Goal: Task Accomplishment & Management: Manage account settings

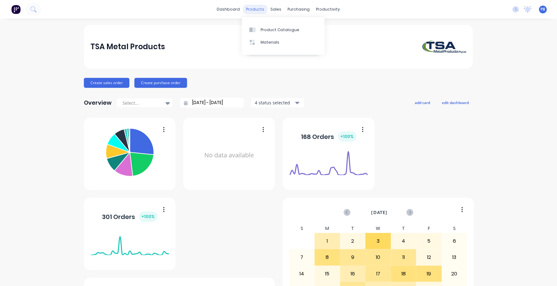
click at [257, 8] on div "products" at bounding box center [255, 9] width 24 height 9
click at [291, 27] on div "Sales Orders" at bounding box center [297, 30] width 26 height 6
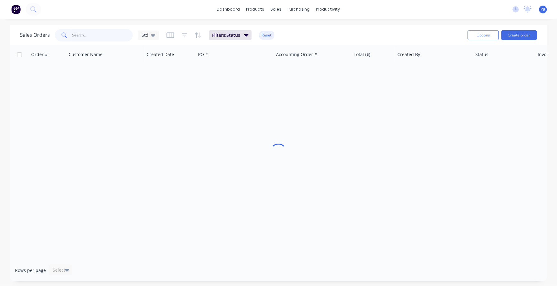
click at [84, 31] on input "text" at bounding box center [102, 35] width 61 height 12
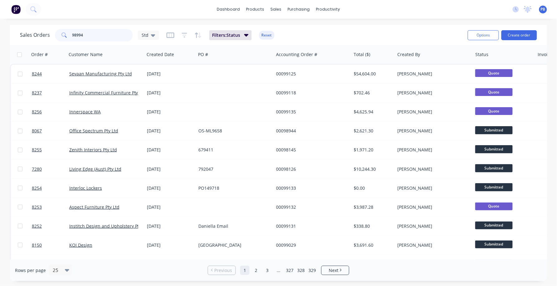
type input "98994"
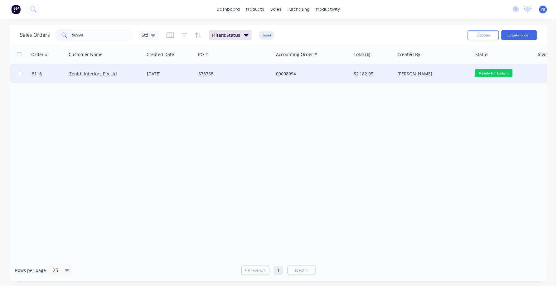
click at [289, 72] on div "00098994" at bounding box center [310, 74] width 69 height 6
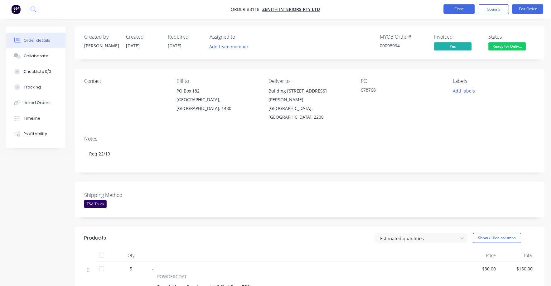
click at [464, 11] on button "Close" at bounding box center [459, 8] width 31 height 9
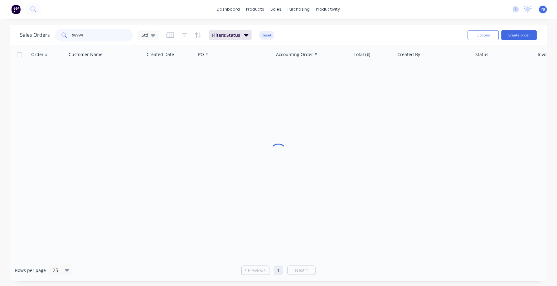
drag, startPoint x: 101, startPoint y: 32, endPoint x: 59, endPoint y: 32, distance: 42.4
click at [59, 32] on div "98994" at bounding box center [94, 35] width 78 height 12
click at [89, 35] on input "98994" at bounding box center [102, 35] width 61 height 12
type input "9"
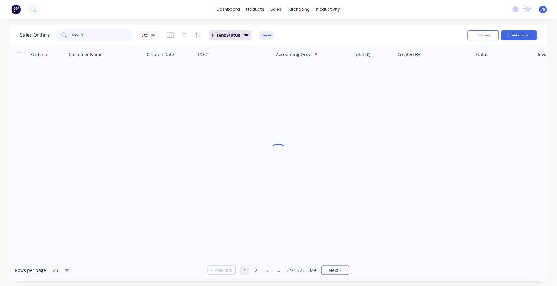
type input "98924"
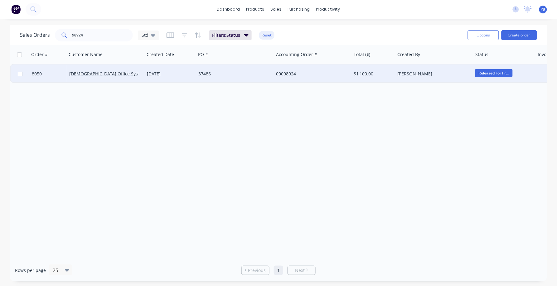
click at [283, 71] on div "00098924" at bounding box center [310, 74] width 69 height 6
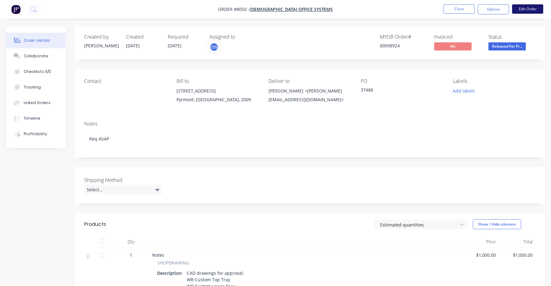
click at [526, 8] on button "Edit Order" at bounding box center [528, 8] width 31 height 9
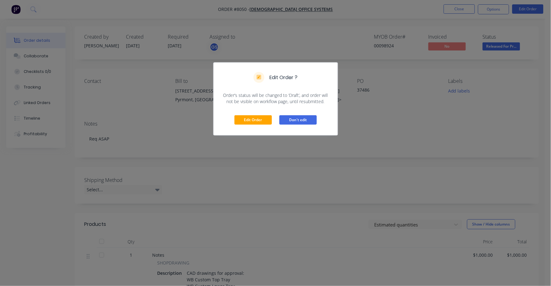
click at [295, 119] on button "Don't edit" at bounding box center [297, 119] width 37 height 9
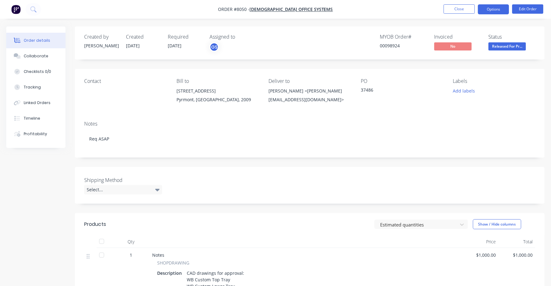
click at [489, 10] on button "Options" at bounding box center [493, 9] width 31 height 10
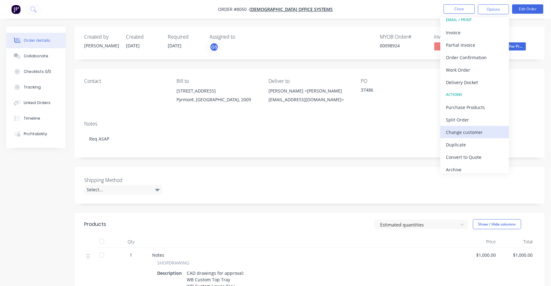
scroll to position [9, 0]
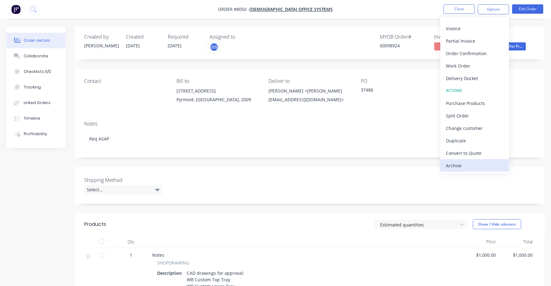
click at [460, 163] on div "Archive" at bounding box center [474, 165] width 57 height 9
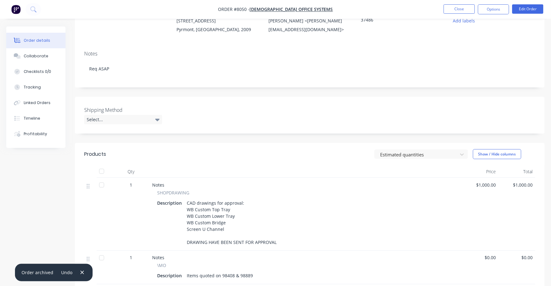
scroll to position [0, 0]
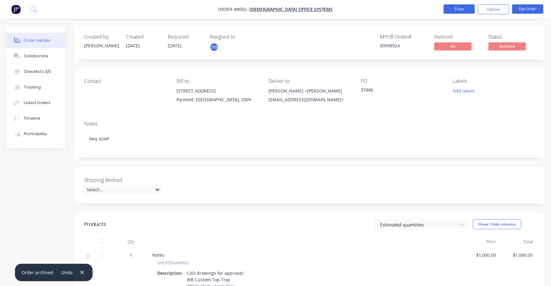
click at [453, 10] on button "Close" at bounding box center [459, 8] width 31 height 9
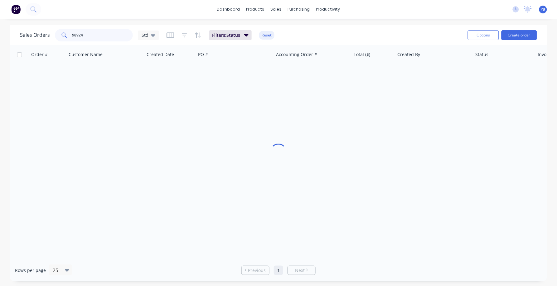
drag, startPoint x: 97, startPoint y: 36, endPoint x: 67, endPoint y: 32, distance: 29.6
click at [67, 32] on div "98924" at bounding box center [94, 35] width 78 height 12
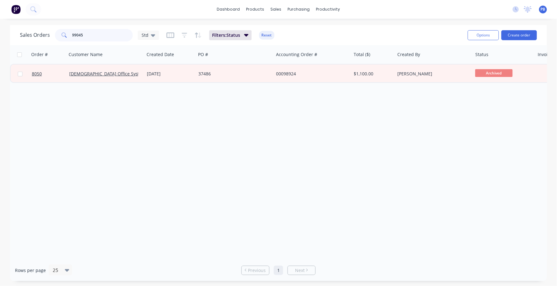
type input "99045"
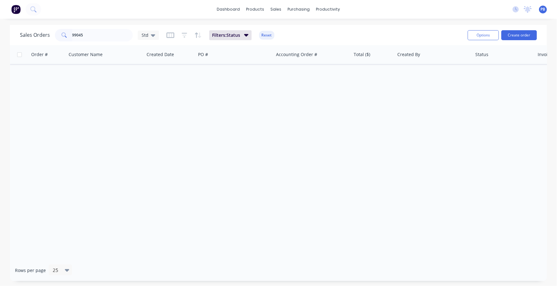
click at [265, 37] on button "Reset" at bounding box center [266, 35] width 15 height 9
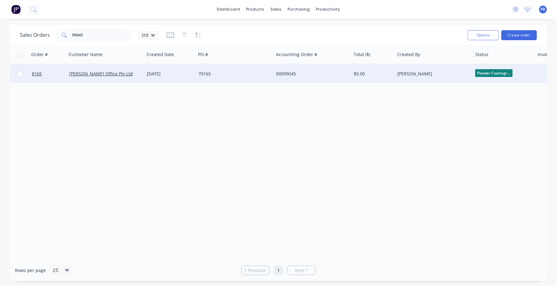
click at [291, 76] on div "00099045" at bounding box center [310, 74] width 69 height 6
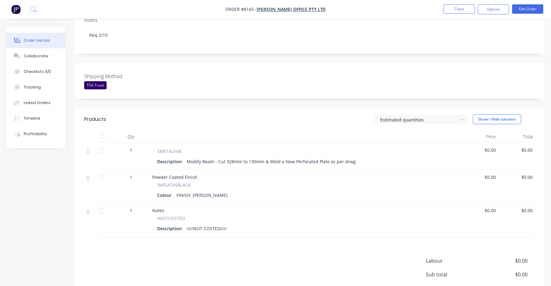
scroll to position [153, 0]
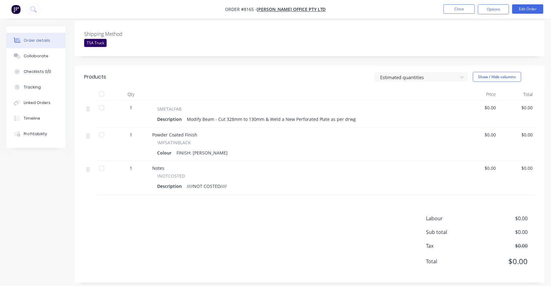
click at [526, 215] on span "$0.00" at bounding box center [505, 218] width 46 height 7
click at [526, 10] on button "Edit Order" at bounding box center [528, 8] width 31 height 9
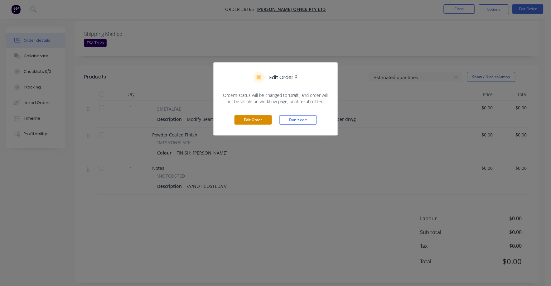
click at [249, 119] on button "Edit Order" at bounding box center [253, 119] width 37 height 9
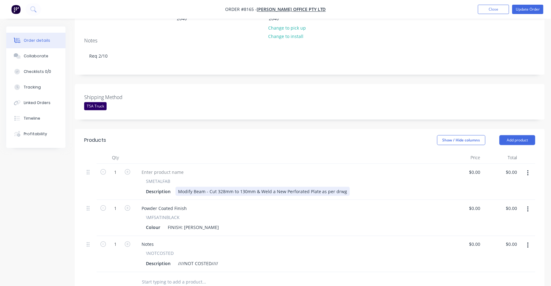
scroll to position [78, 0]
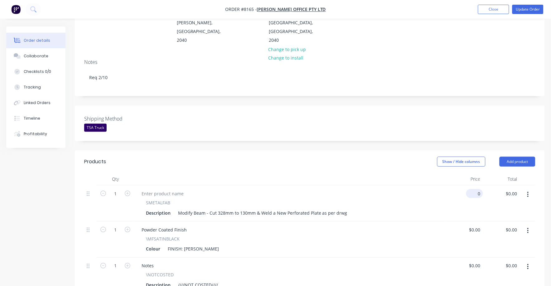
click at [475, 189] on div "0 $0.00" at bounding box center [474, 193] width 17 height 9
type input "$142.00"
click at [440, 207] on div "SMETALFAB Description Modify Beam - Cut 328mm to 130mm & Weld a New Perforated …" at bounding box center [290, 209] width 307 height 18
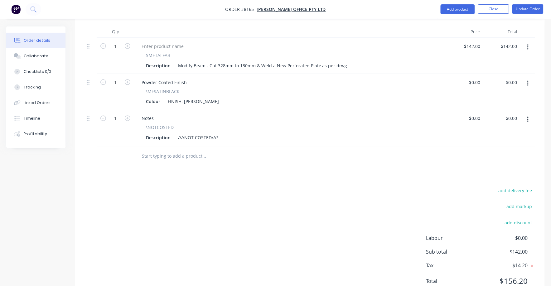
scroll to position [234, 0]
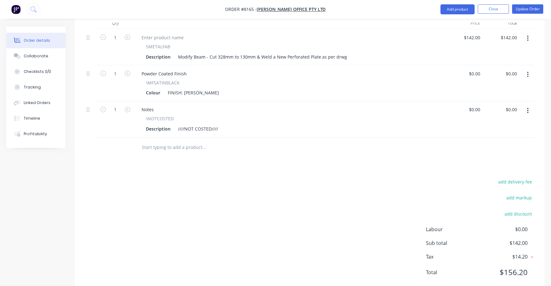
click at [529, 108] on icon "button" at bounding box center [528, 111] width 2 height 7
click at [493, 160] on div "Delete" at bounding box center [506, 164] width 48 height 9
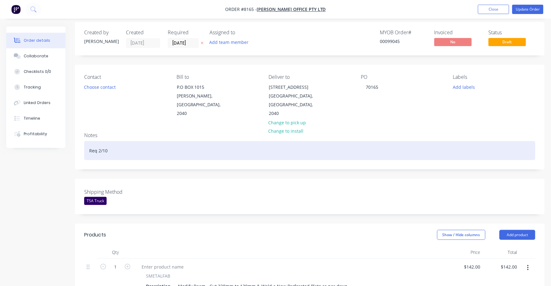
scroll to position [0, 0]
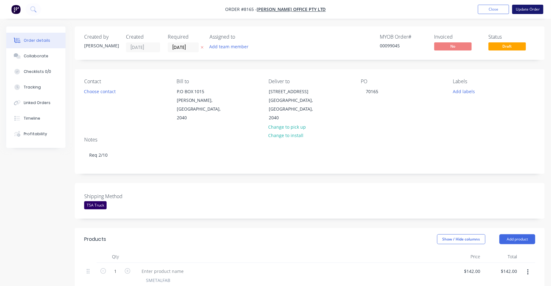
click at [524, 5] on button "Update Order" at bounding box center [528, 9] width 31 height 9
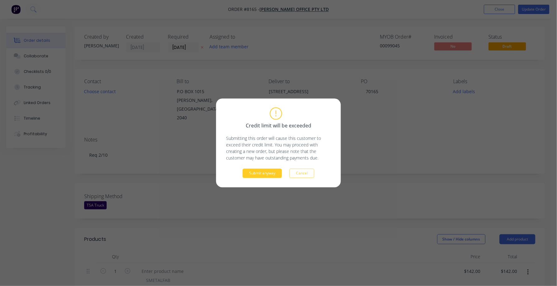
click at [268, 178] on div "Submit anyway Cancel" at bounding box center [278, 173] width 105 height 9
click at [268, 175] on button "Submit anyway" at bounding box center [262, 173] width 39 height 9
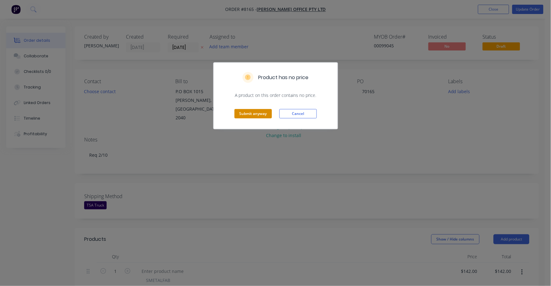
click at [247, 114] on button "Submit anyway" at bounding box center [253, 113] width 37 height 9
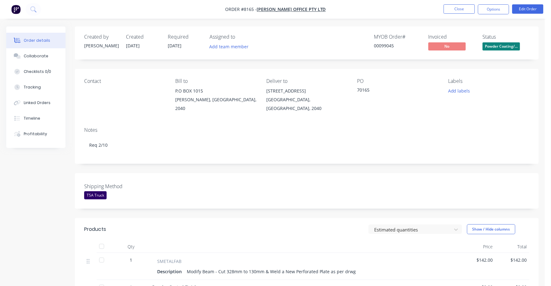
click at [514, 48] on span "Powder Coating/..." at bounding box center [501, 46] width 37 height 8
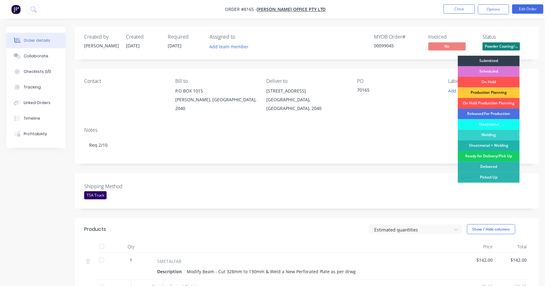
click at [497, 157] on div "Ready for Delivery/Pick Up" at bounding box center [489, 156] width 62 height 11
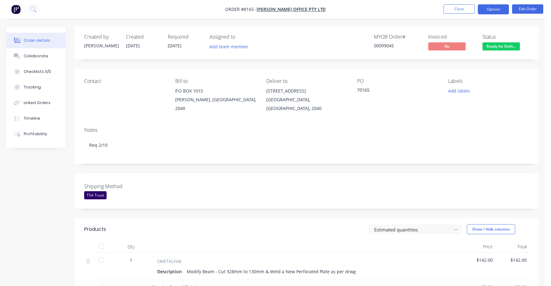
click at [493, 12] on button "Options" at bounding box center [493, 9] width 31 height 10
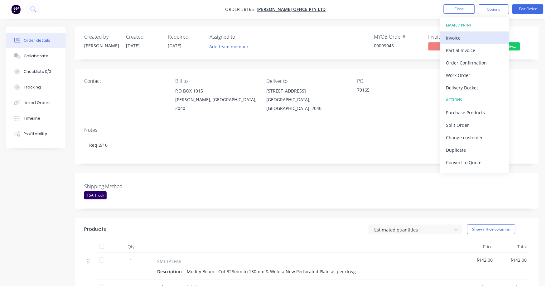
click at [464, 34] on div "Invoice" at bounding box center [474, 37] width 57 height 9
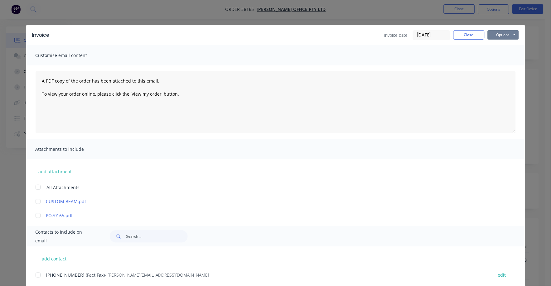
drag, startPoint x: 492, startPoint y: 32, endPoint x: 497, endPoint y: 40, distance: 9.3
click at [492, 33] on button "Options" at bounding box center [503, 34] width 31 height 9
click at [501, 56] on button "Print" at bounding box center [508, 56] width 40 height 10
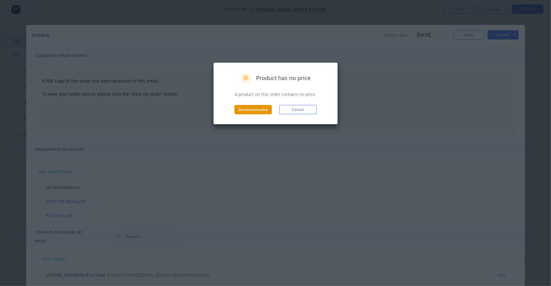
click at [253, 109] on button "Generate invoice" at bounding box center [253, 109] width 37 height 9
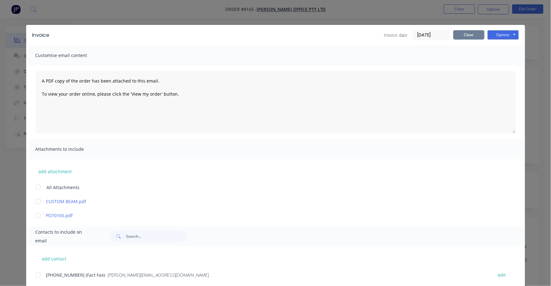
click at [462, 35] on button "Close" at bounding box center [469, 34] width 31 height 9
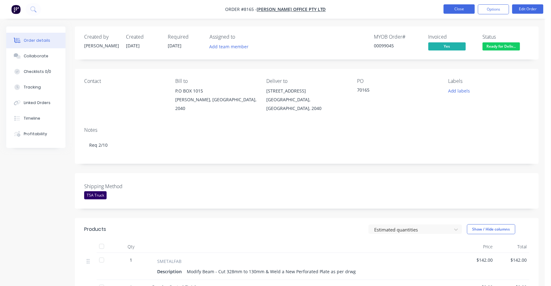
click at [459, 7] on button "Close" at bounding box center [459, 8] width 31 height 9
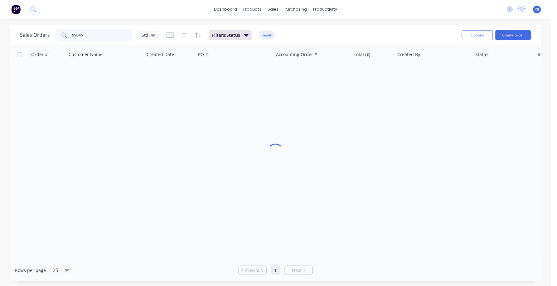
drag, startPoint x: 106, startPoint y: 36, endPoint x: 61, endPoint y: 28, distance: 45.2
click at [61, 29] on div "99045" at bounding box center [94, 35] width 78 height 12
type input "99045"
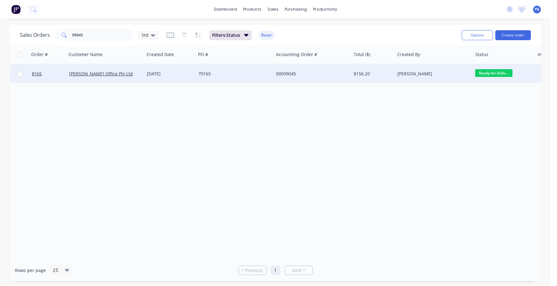
click at [206, 74] on div "70165" at bounding box center [232, 74] width 69 height 6
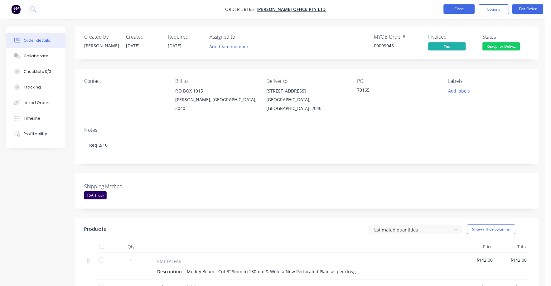
click at [463, 9] on button "Close" at bounding box center [459, 8] width 31 height 9
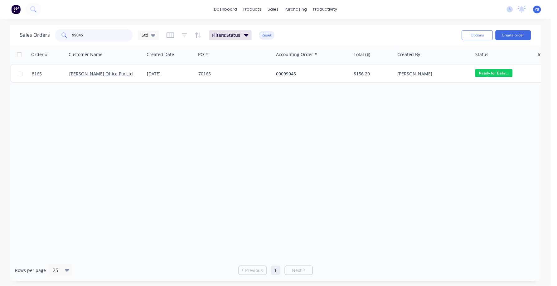
drag, startPoint x: 83, startPoint y: 34, endPoint x: 42, endPoint y: 29, distance: 40.8
click at [42, 29] on div "Sales Orders 99045 Std" at bounding box center [89, 35] width 139 height 12
click at [274, 33] on div "Sales Orders 99045 Std Filters: Status Reset" at bounding box center [238, 34] width 437 height 15
click at [272, 35] on button "Reset" at bounding box center [266, 35] width 15 height 9
click at [86, 36] on input "99045" at bounding box center [102, 35] width 61 height 12
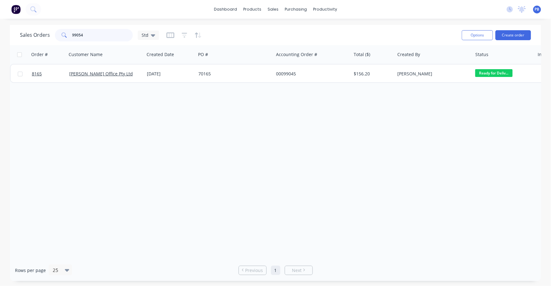
type input "99054"
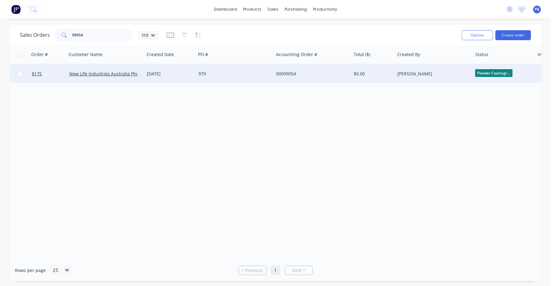
click at [286, 75] on div "00099054" at bounding box center [310, 74] width 69 height 6
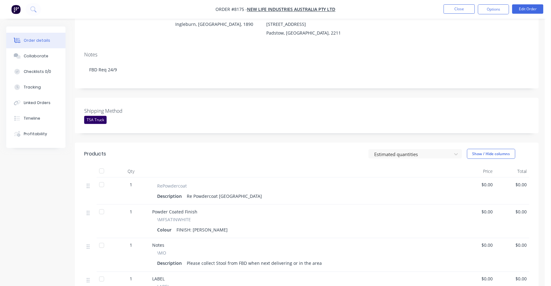
scroll to position [78, 0]
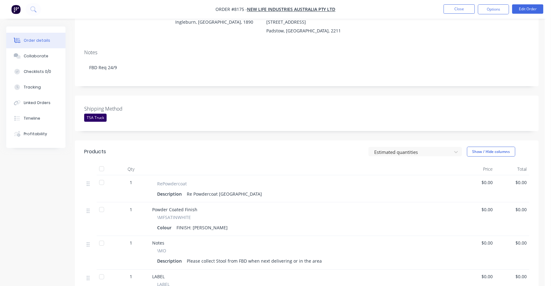
click at [482, 179] on span "$0.00" at bounding box center [478, 182] width 29 height 7
click at [525, 7] on button "Edit Order" at bounding box center [528, 8] width 31 height 9
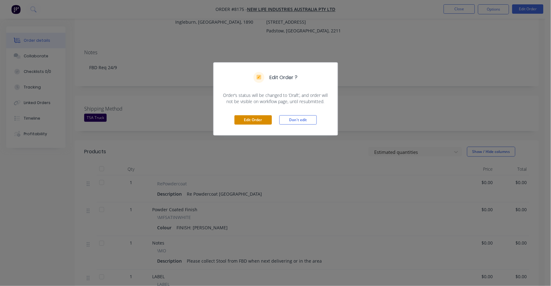
drag, startPoint x: 242, startPoint y: 115, endPoint x: 247, endPoint y: 117, distance: 5.6
click at [244, 116] on div "Edit Order Don't edit" at bounding box center [276, 120] width 124 height 31
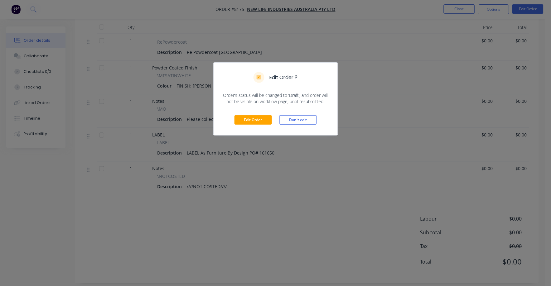
scroll to position [220, 0]
click at [259, 119] on button "Edit Order" at bounding box center [253, 119] width 37 height 9
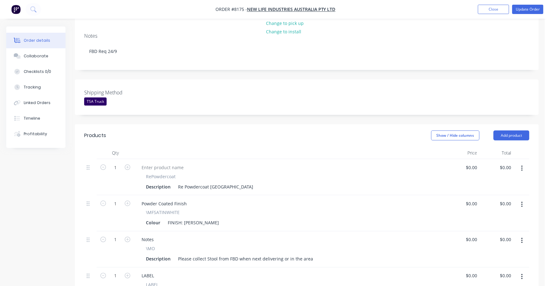
scroll to position [117, 0]
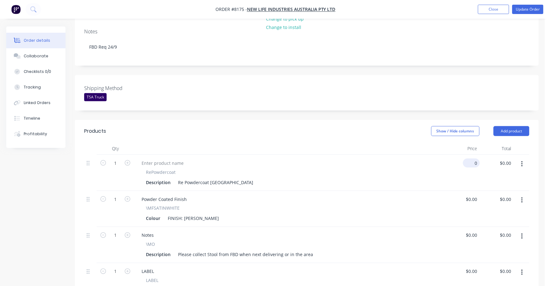
click at [471, 158] on div "0 $0.00" at bounding box center [463, 173] width 34 height 36
type input "$350.00"
click at [476, 162] on div "$350.00 350" at bounding box center [463, 173] width 34 height 36
click at [479, 159] on input "350" at bounding box center [474, 163] width 11 height 9
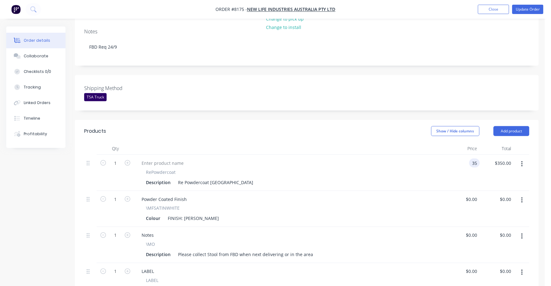
type input "$35.00"
click at [450, 181] on div "$35.00 $35.00" at bounding box center [463, 173] width 34 height 36
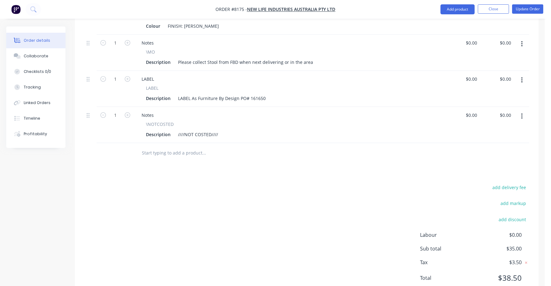
scroll to position [312, 0]
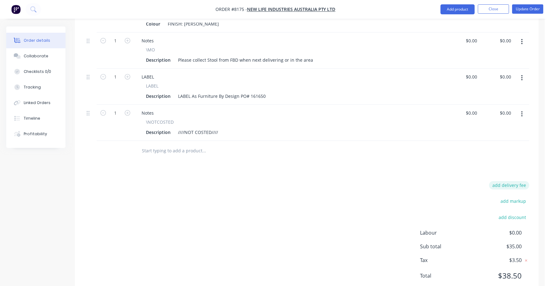
click at [516, 182] on button "add delivery fee" at bounding box center [509, 186] width 40 height 8
type input "75"
click input "submit" at bounding box center [0, 0] width 0 height 0
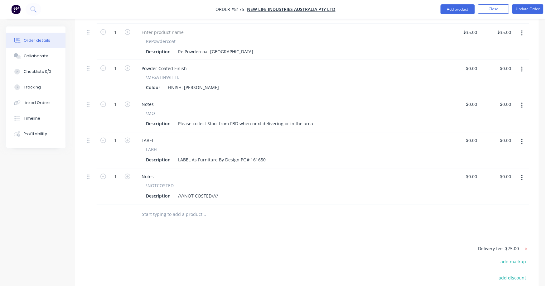
scroll to position [234, 0]
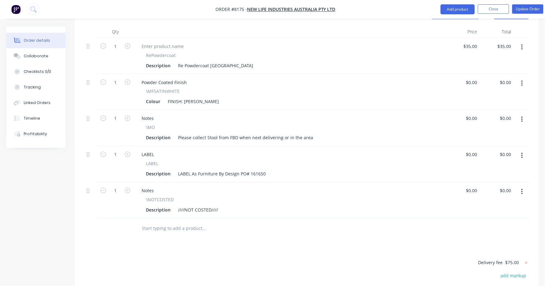
click at [526, 187] on button "button" at bounding box center [522, 192] width 15 height 11
click at [485, 241] on div "Delete" at bounding box center [500, 245] width 48 height 9
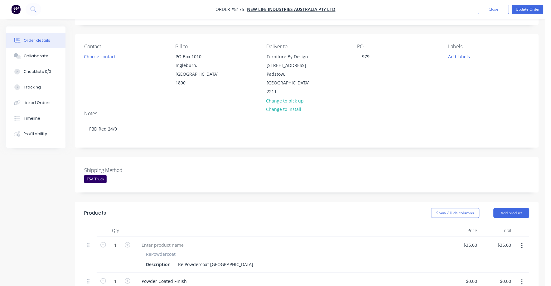
scroll to position [0, 0]
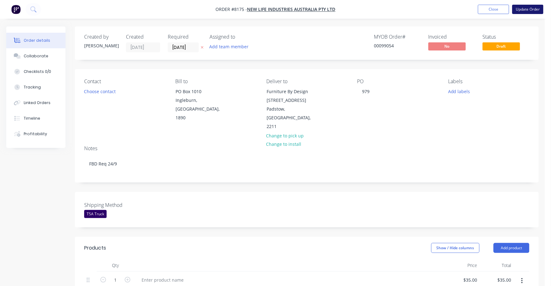
click at [532, 10] on button "Update Order" at bounding box center [528, 9] width 31 height 9
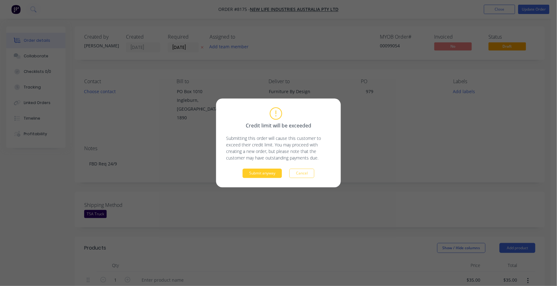
click at [256, 177] on button "Submit anyway" at bounding box center [262, 173] width 39 height 9
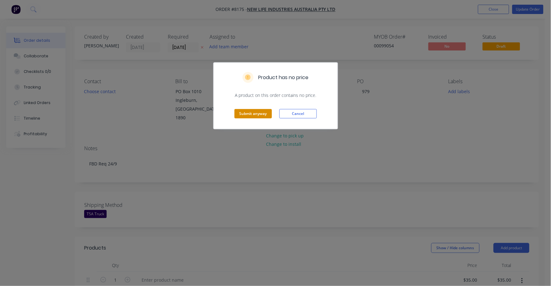
click at [250, 114] on button "Submit anyway" at bounding box center [253, 113] width 37 height 9
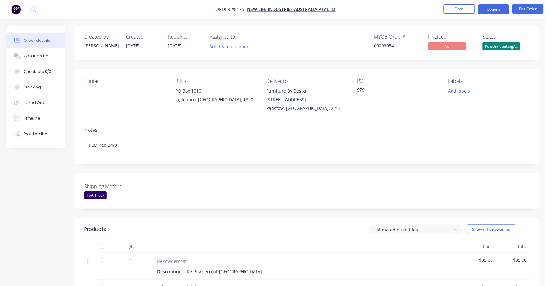
click at [496, 10] on button "Options" at bounding box center [493, 9] width 31 height 10
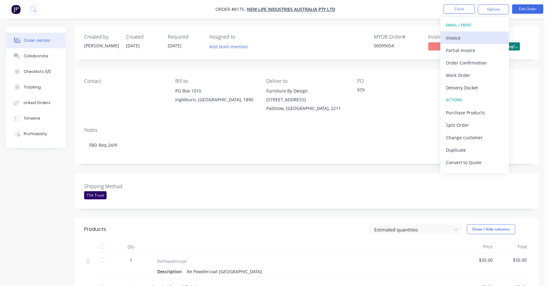
click at [456, 36] on div "Invoice" at bounding box center [474, 37] width 57 height 9
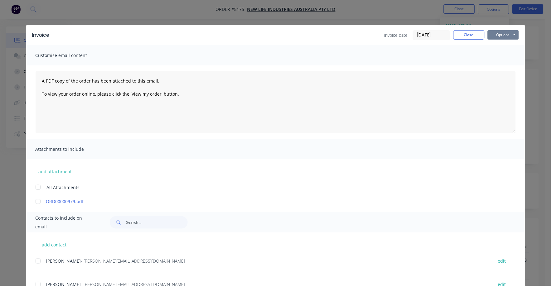
click at [497, 35] on button "Options" at bounding box center [503, 34] width 31 height 9
click at [492, 53] on button "Print" at bounding box center [508, 56] width 40 height 10
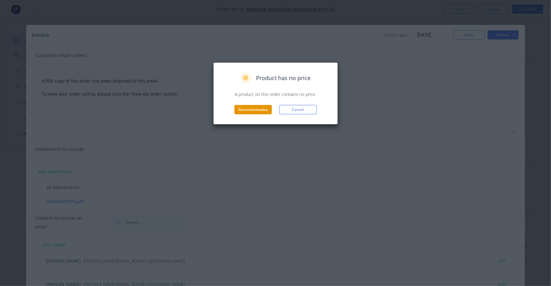
click at [261, 109] on button "Generate invoice" at bounding box center [253, 109] width 37 height 9
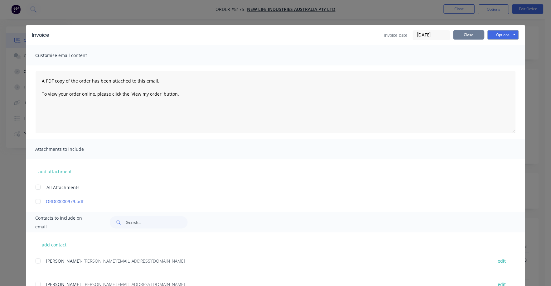
click at [461, 39] on button "Close" at bounding box center [469, 34] width 31 height 9
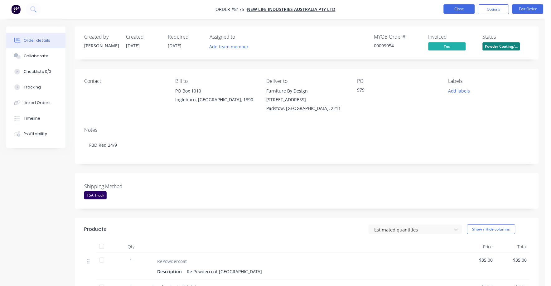
click at [461, 8] on button "Close" at bounding box center [459, 8] width 31 height 9
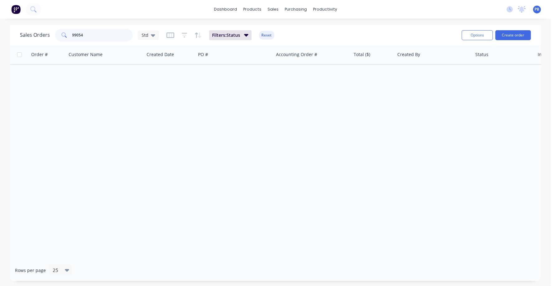
drag, startPoint x: 87, startPoint y: 39, endPoint x: 60, endPoint y: 32, distance: 28.2
click at [60, 32] on div "99054" at bounding box center [94, 35] width 78 height 12
click at [87, 36] on input "99054" at bounding box center [102, 35] width 61 height 12
type input "98952"
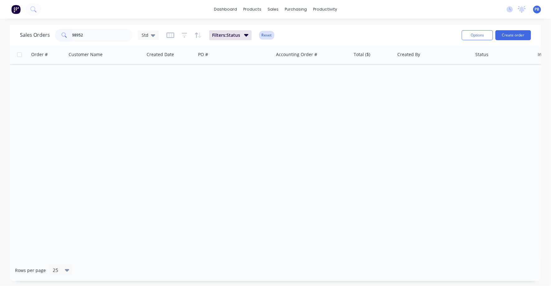
click at [269, 34] on button "Reset" at bounding box center [266, 35] width 15 height 9
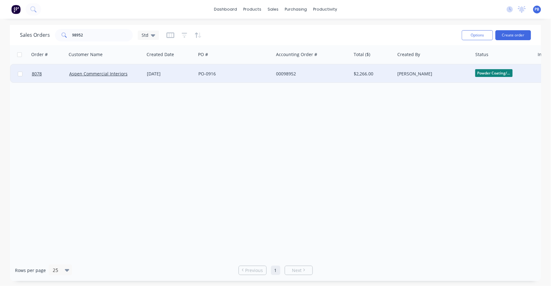
click at [284, 72] on div "00098952" at bounding box center [310, 74] width 69 height 6
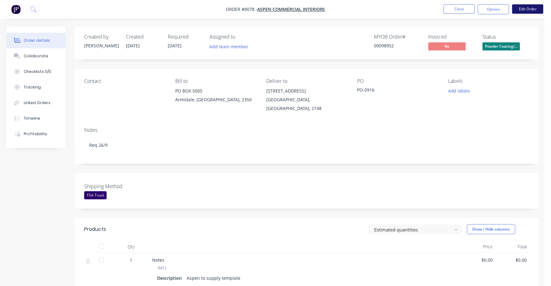
click at [524, 7] on button "Edit Order" at bounding box center [528, 8] width 31 height 9
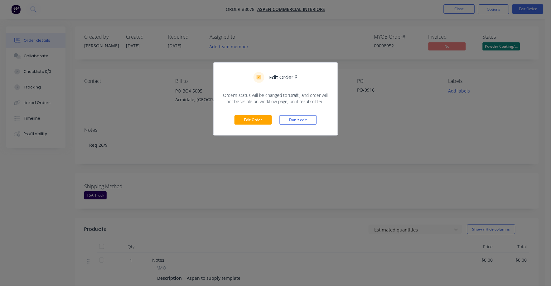
click at [255, 115] on div "Edit Order Don't edit" at bounding box center [276, 120] width 124 height 31
click at [257, 121] on button "Edit Order" at bounding box center [253, 119] width 37 height 9
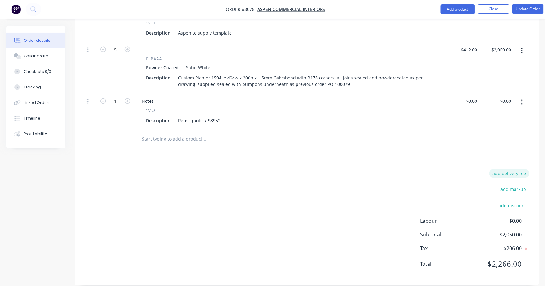
click at [510, 170] on button "add delivery fee" at bounding box center [509, 174] width 40 height 8
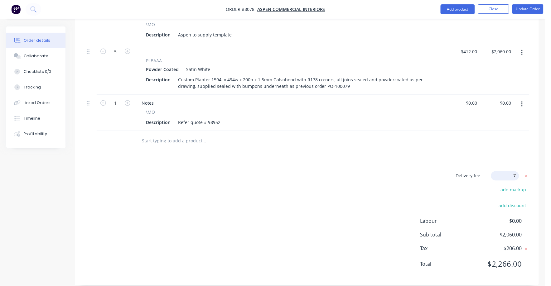
type input "75"
click input "submit" at bounding box center [0, 0] width 0 height 0
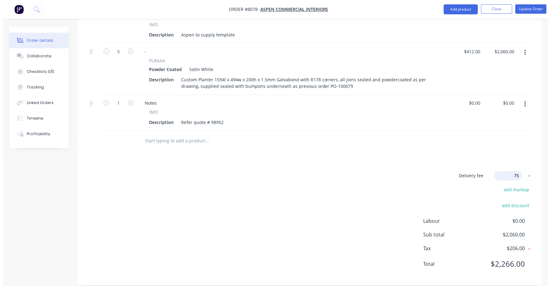
scroll to position [255, 0]
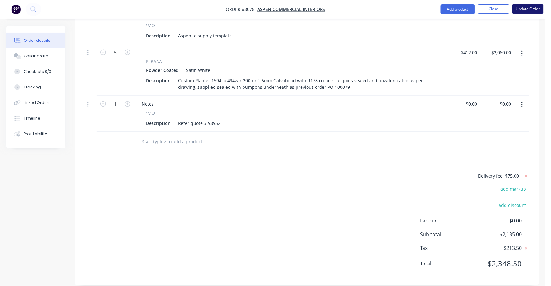
click at [530, 10] on button "Update Order" at bounding box center [528, 8] width 31 height 9
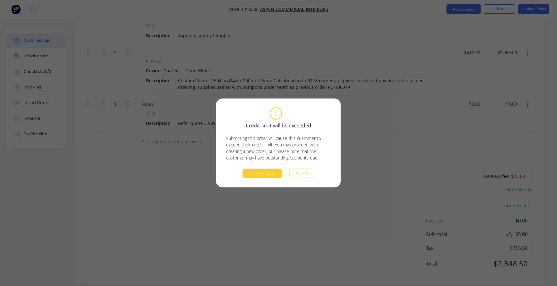
click at [270, 176] on button "Submit anyway" at bounding box center [262, 173] width 39 height 9
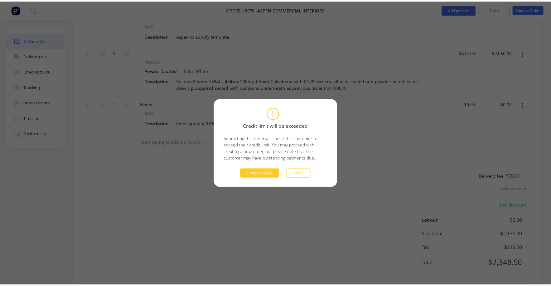
scroll to position [196, 0]
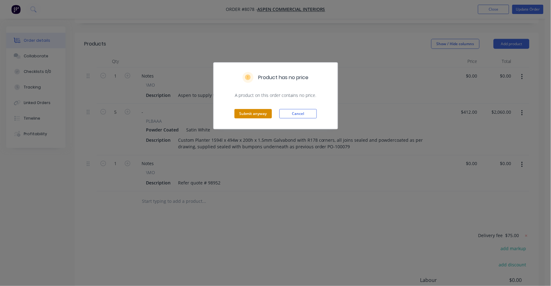
click at [259, 118] on button "Submit anyway" at bounding box center [253, 113] width 37 height 9
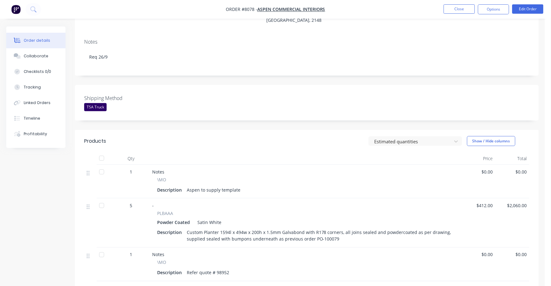
scroll to position [0, 0]
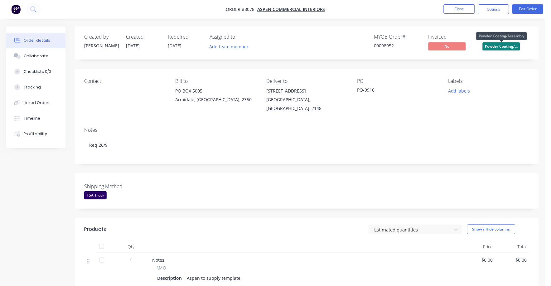
click at [506, 46] on span "Powder Coating/..." at bounding box center [501, 46] width 37 height 8
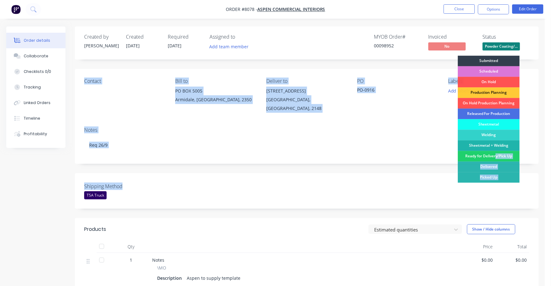
drag, startPoint x: 496, startPoint y: 155, endPoint x: 531, endPoint y: 163, distance: 36.2
click at [531, 163] on div "Created by Damon Created 12/09/25 Required 25/09/25 Assigned to Add team member…" at bounding box center [307, 249] width 464 height 445
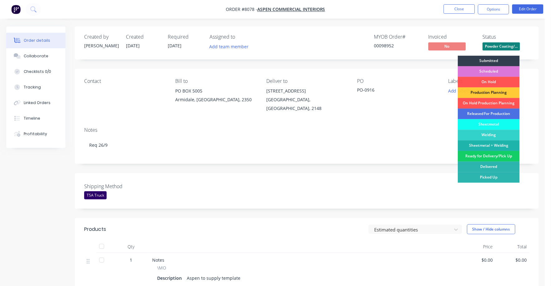
drag, startPoint x: 531, startPoint y: 163, endPoint x: 482, endPoint y: 157, distance: 49.4
click at [482, 157] on div "Ready for Delivery/Pick Up" at bounding box center [489, 156] width 62 height 11
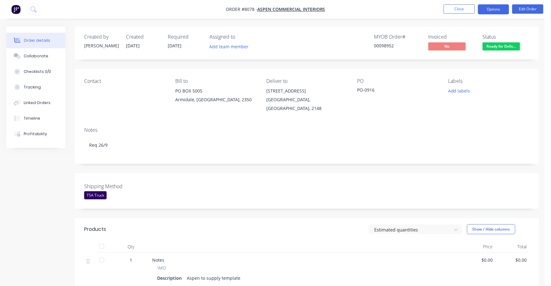
click at [497, 9] on button "Options" at bounding box center [493, 9] width 31 height 10
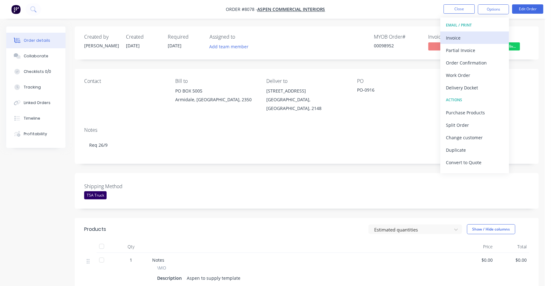
click at [464, 36] on div "Invoice" at bounding box center [474, 37] width 57 height 9
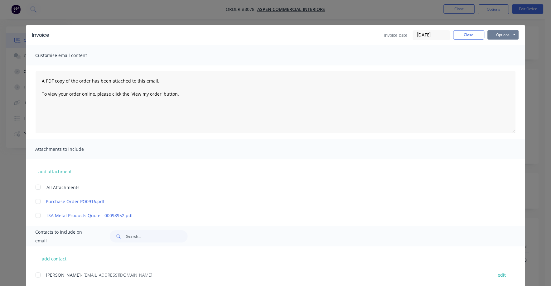
click at [496, 36] on button "Options" at bounding box center [503, 34] width 31 height 9
click at [497, 55] on button "Print" at bounding box center [508, 56] width 40 height 10
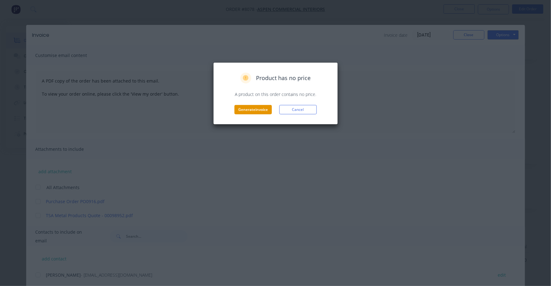
click at [255, 112] on button "Generate invoice" at bounding box center [253, 109] width 37 height 9
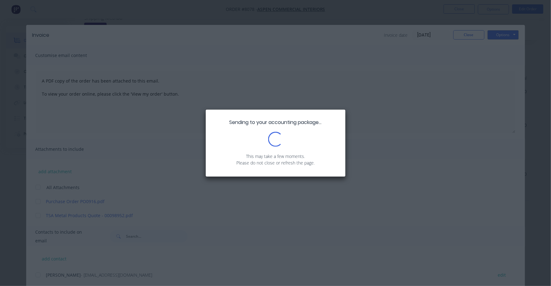
scroll to position [188, 0]
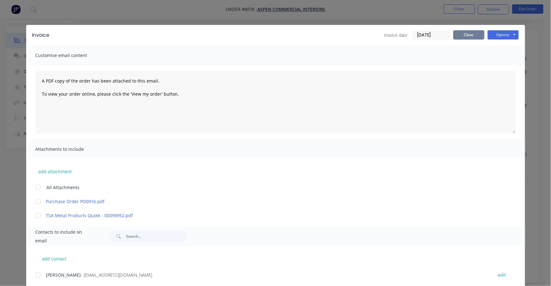
click at [470, 36] on button "Close" at bounding box center [469, 34] width 31 height 9
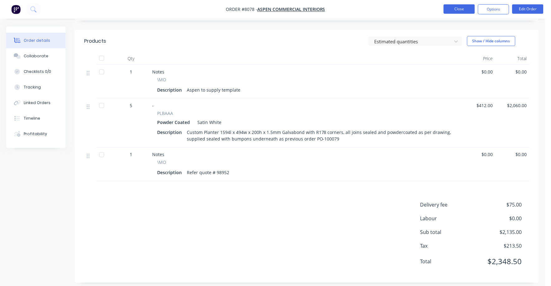
click at [461, 8] on button "Close" at bounding box center [459, 8] width 31 height 9
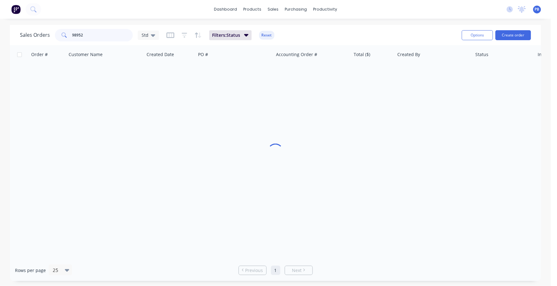
drag, startPoint x: 116, startPoint y: 32, endPoint x: 55, endPoint y: 32, distance: 61.1
click at [55, 32] on div "98952" at bounding box center [94, 35] width 78 height 12
type input "99017"
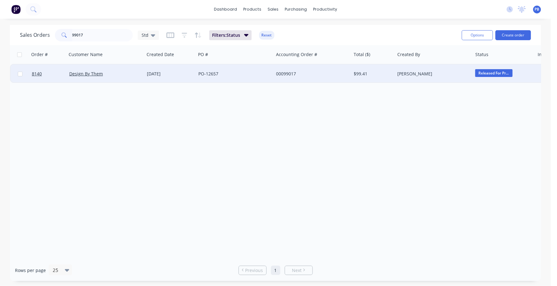
click at [290, 74] on div "00099017" at bounding box center [310, 74] width 69 height 6
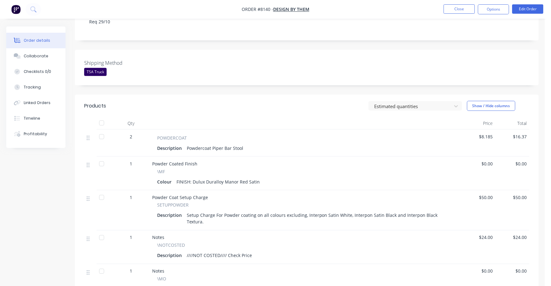
scroll to position [117, 0]
click at [435, 168] on div "Powder Coated Finish" at bounding box center [305, 164] width 307 height 7
click at [244, 148] on div "Description Powdercoat Piper Bar Stool" at bounding box center [305, 148] width 297 height 9
click at [243, 148] on div "Powdercoat Piper Bar Stool" at bounding box center [214, 148] width 61 height 9
click at [523, 11] on button "Edit Order" at bounding box center [528, 8] width 31 height 9
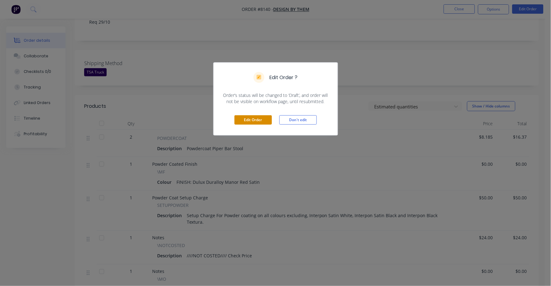
click at [254, 119] on button "Edit Order" at bounding box center [253, 119] width 37 height 9
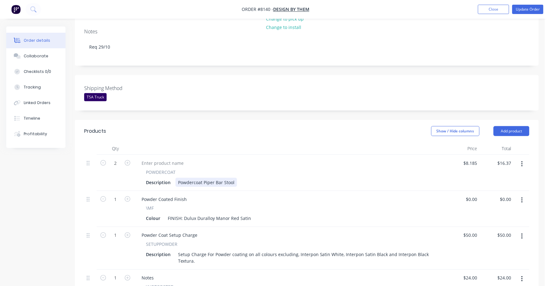
click at [241, 178] on div "Description Powdercoat Piper Bar Stool" at bounding box center [288, 182] width 291 height 9
type input "$70.50"
type input "$141.00"
click at [456, 191] on div "$0.00 $0.00" at bounding box center [463, 209] width 34 height 36
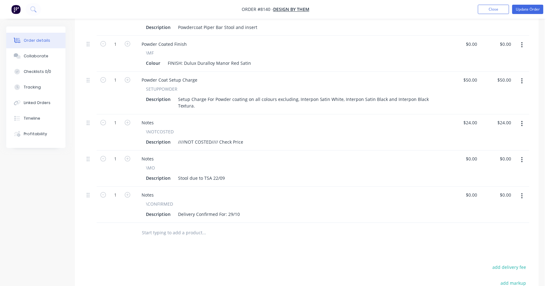
scroll to position [273, 0]
click at [522, 121] on icon "button" at bounding box center [522, 124] width 1 height 6
click at [484, 173] on div "Delete" at bounding box center [500, 177] width 48 height 9
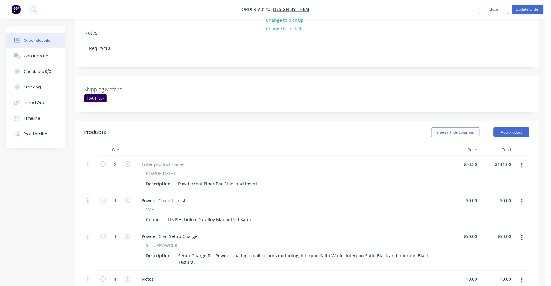
scroll to position [0, 0]
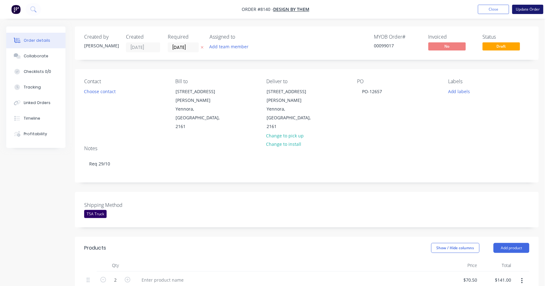
click at [532, 9] on button "Update Order" at bounding box center [528, 9] width 31 height 9
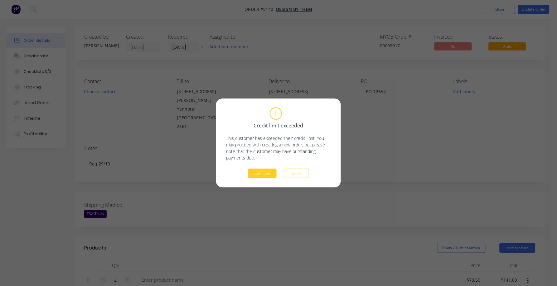
click at [267, 171] on button "Continue" at bounding box center [262, 173] width 29 height 9
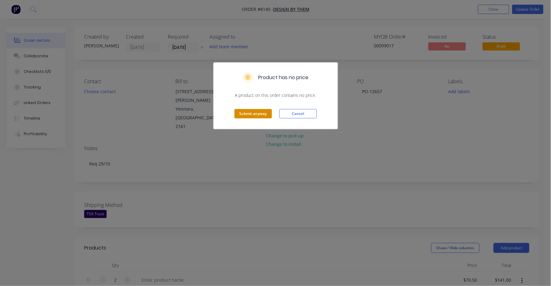
click at [255, 113] on button "Submit anyway" at bounding box center [253, 113] width 37 height 9
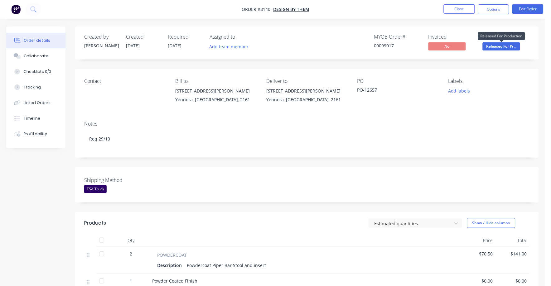
click at [502, 46] on span "Released For Pr..." at bounding box center [501, 46] width 37 height 8
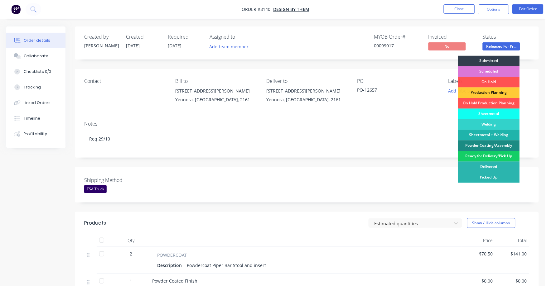
click at [496, 157] on div "Ready for Delivery/Pick Up" at bounding box center [489, 156] width 62 height 11
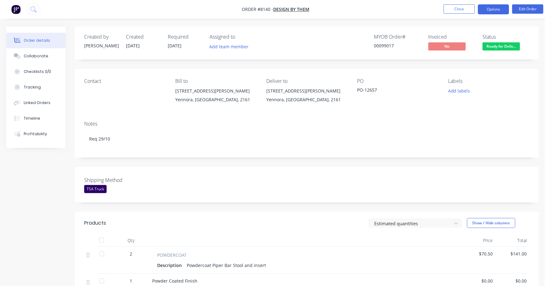
click at [493, 8] on button "Options" at bounding box center [493, 9] width 31 height 10
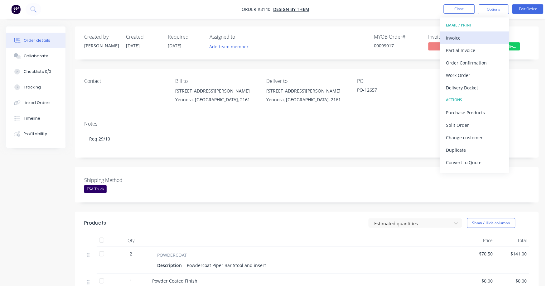
click at [458, 36] on div "Invoice" at bounding box center [474, 37] width 57 height 9
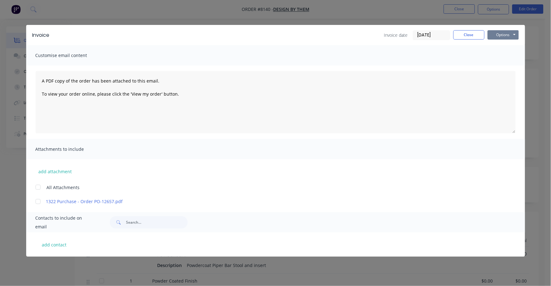
click at [497, 31] on button "Options" at bounding box center [503, 34] width 31 height 9
click at [496, 56] on button "Print" at bounding box center [508, 56] width 40 height 10
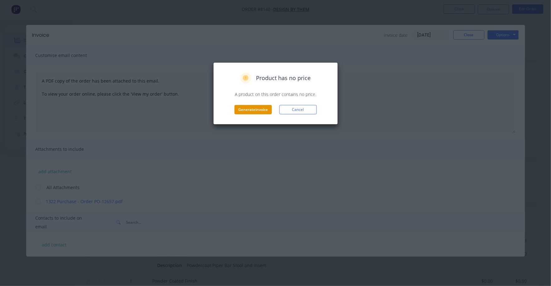
click at [247, 107] on button "Generate invoice" at bounding box center [253, 109] width 37 height 9
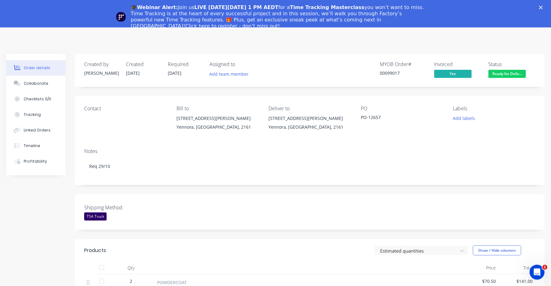
click at [543, 7] on polygon "Close" at bounding box center [541, 8] width 4 height 4
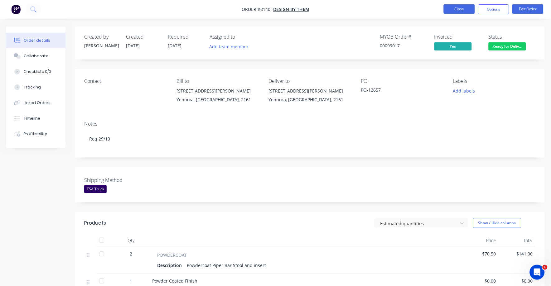
click at [462, 10] on button "Close" at bounding box center [459, 8] width 31 height 9
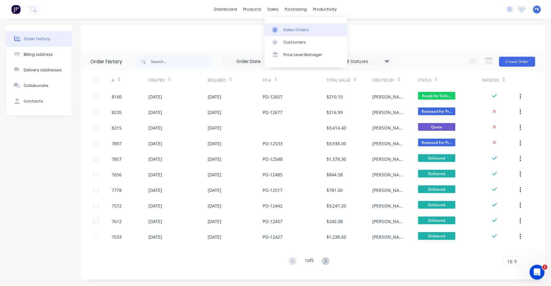
click at [300, 32] on div "Sales Orders" at bounding box center [297, 30] width 26 height 6
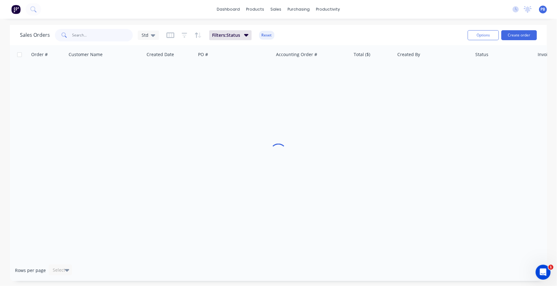
drag, startPoint x: 102, startPoint y: 31, endPoint x: 66, endPoint y: 32, distance: 35.9
click at [66, 32] on div at bounding box center [94, 35] width 78 height 12
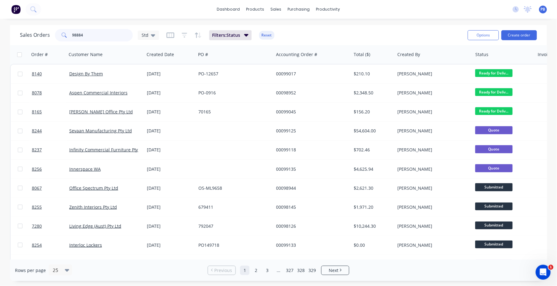
type input "98884"
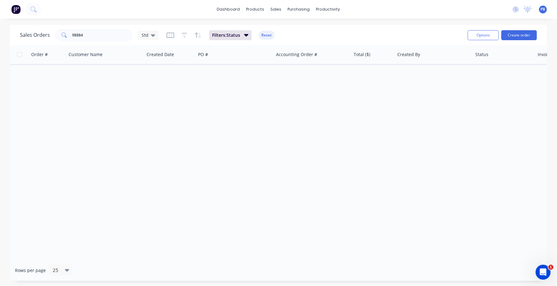
click at [268, 27] on div "Sales Orders 98884 Std Filters: Status Reset" at bounding box center [241, 34] width 443 height 15
click at [266, 34] on button "Reset" at bounding box center [266, 35] width 15 height 9
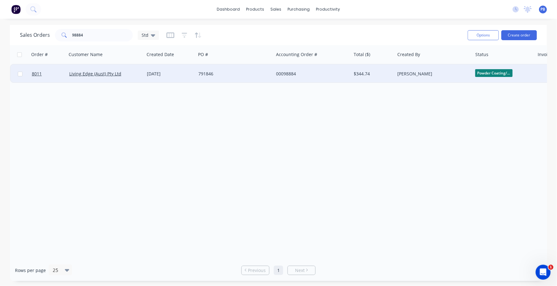
click at [278, 72] on div "00098884" at bounding box center [310, 74] width 69 height 6
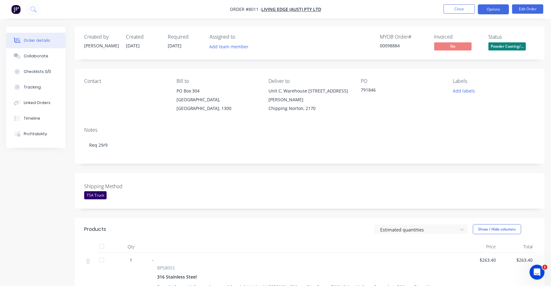
click at [497, 8] on button "Options" at bounding box center [493, 9] width 31 height 10
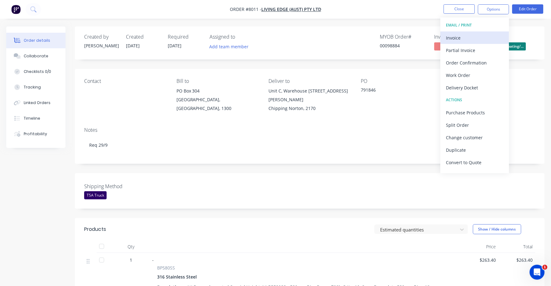
click at [459, 37] on div "Invoice" at bounding box center [474, 37] width 57 height 9
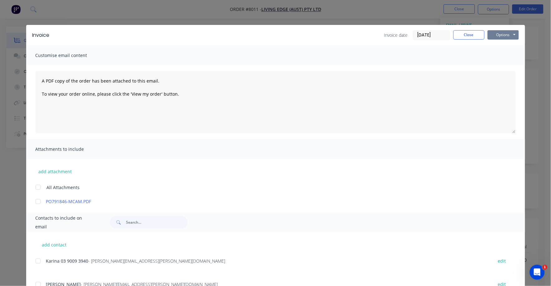
click at [497, 34] on button "Options" at bounding box center [503, 34] width 31 height 9
click at [497, 54] on button "Print" at bounding box center [508, 56] width 40 height 10
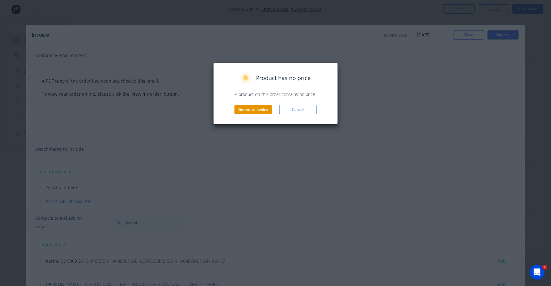
click at [266, 110] on button "Generate invoice" at bounding box center [253, 109] width 37 height 9
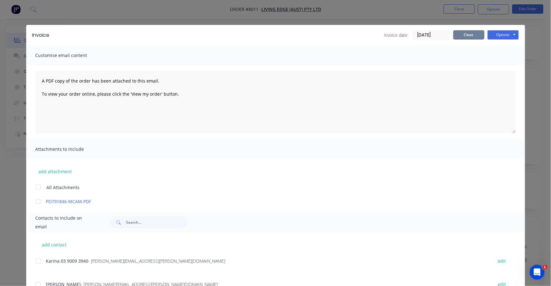
click at [457, 34] on button "Close" at bounding box center [469, 34] width 31 height 9
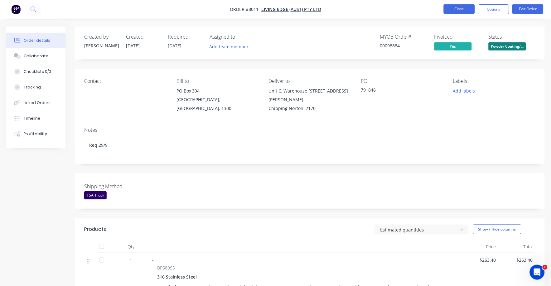
click at [454, 10] on button "Close" at bounding box center [459, 8] width 31 height 9
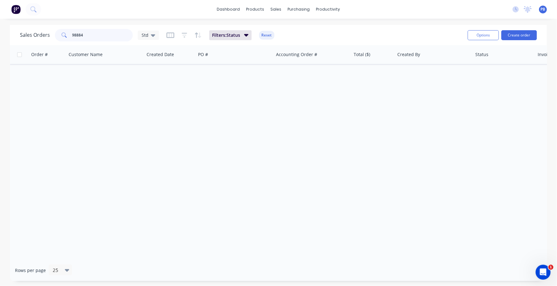
drag, startPoint x: 117, startPoint y: 36, endPoint x: 65, endPoint y: 30, distance: 52.9
click at [65, 30] on div "98884" at bounding box center [94, 35] width 78 height 12
type input "98857"
click at [268, 36] on button "Reset" at bounding box center [266, 35] width 15 height 9
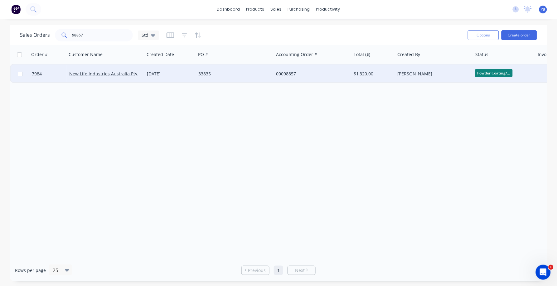
click at [286, 75] on div "00098857" at bounding box center [310, 74] width 69 height 6
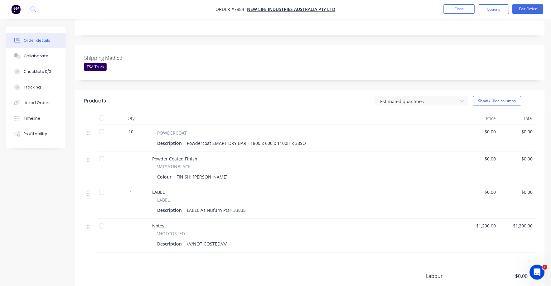
scroll to position [117, 0]
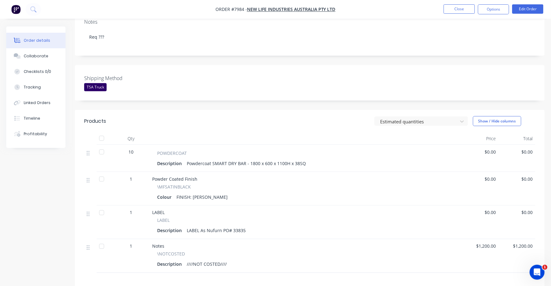
click at [491, 149] on span "$0.00" at bounding box center [480, 152] width 32 height 7
click at [526, 9] on button "Edit Order" at bounding box center [528, 8] width 31 height 9
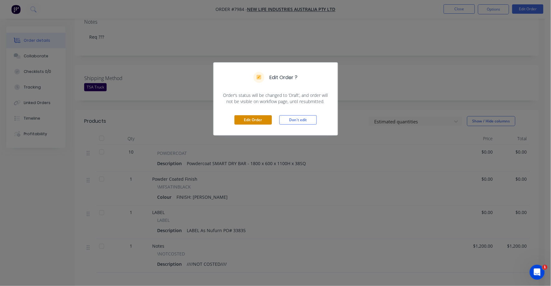
drag, startPoint x: 246, startPoint y: 120, endPoint x: 253, endPoint y: 121, distance: 6.6
click at [247, 120] on button "Edit Order" at bounding box center [253, 119] width 37 height 9
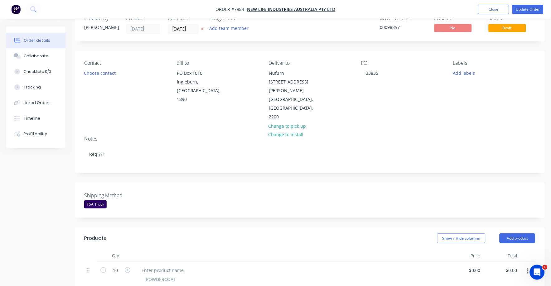
scroll to position [39, 0]
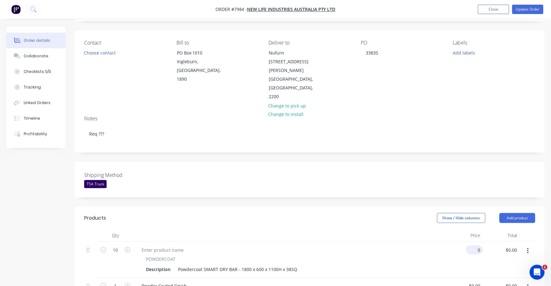
click at [476, 246] on div "0 $0.00" at bounding box center [476, 250] width 14 height 9
type input "$161.00"
type input "$1,610.00"
click at [443, 256] on div "POWDERCOAT Description Powdercoat SMART DRY BAR - 1800 x 600 x 1100H x 38SQ" at bounding box center [290, 265] width 307 height 18
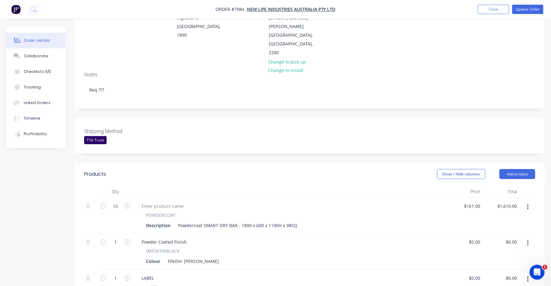
scroll to position [273, 0]
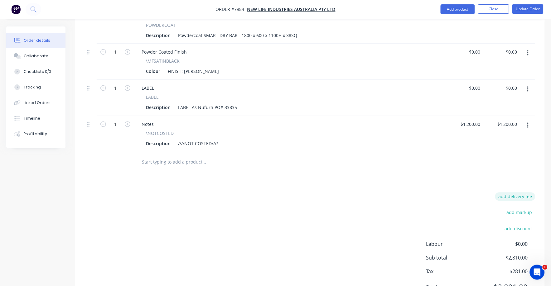
click at [527, 193] on button "add delivery fee" at bounding box center [515, 197] width 40 height 8
type input "75"
click input "submit" at bounding box center [0, 0] width 0 height 0
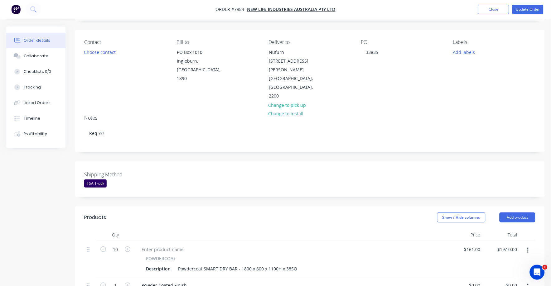
scroll to position [0, 0]
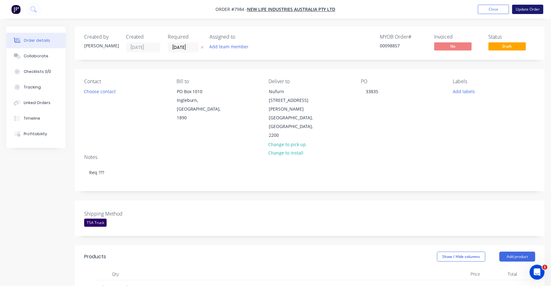
click at [527, 8] on button "Update Order" at bounding box center [528, 9] width 31 height 9
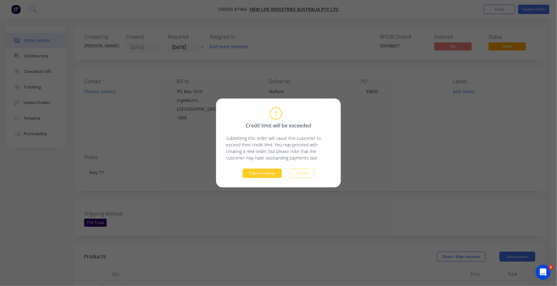
click at [264, 175] on button "Submit anyway" at bounding box center [262, 173] width 39 height 9
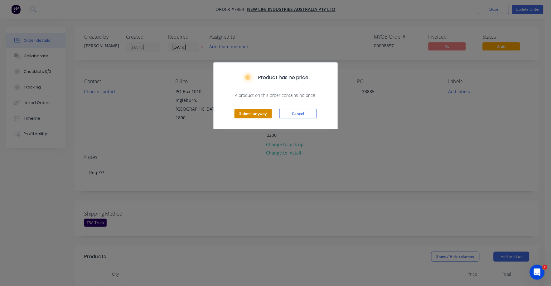
click at [254, 115] on button "Submit anyway" at bounding box center [253, 113] width 37 height 9
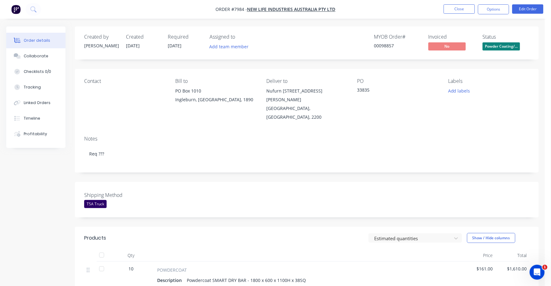
click at [511, 46] on span "Powder Coating/..." at bounding box center [501, 46] width 37 height 8
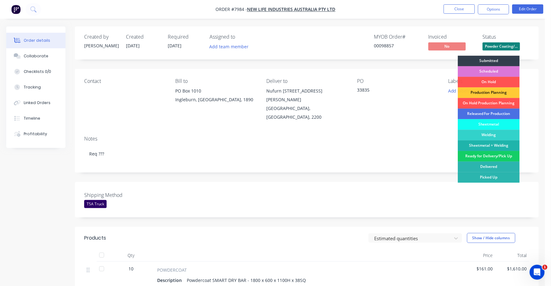
click at [499, 154] on div "Ready for Delivery/Pick Up" at bounding box center [489, 156] width 62 height 11
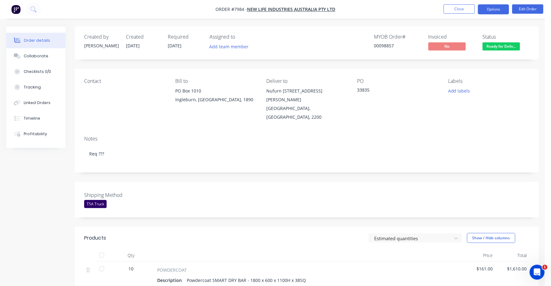
click at [496, 10] on button "Options" at bounding box center [493, 9] width 31 height 10
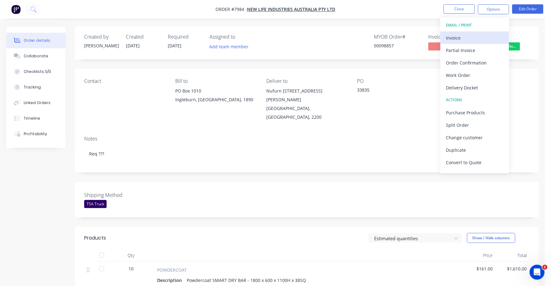
click at [461, 38] on div "Invoice" at bounding box center [474, 37] width 57 height 9
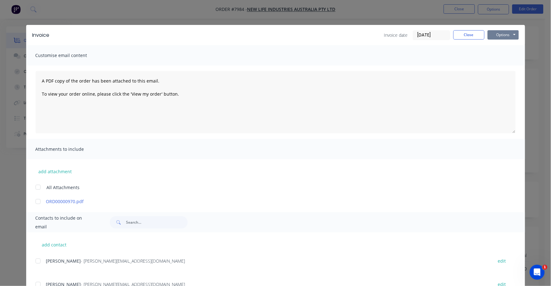
click at [500, 32] on button "Options" at bounding box center [503, 34] width 31 height 9
click at [498, 58] on button "Print" at bounding box center [508, 56] width 40 height 10
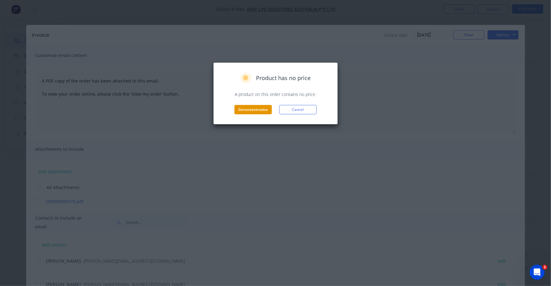
click at [247, 107] on button "Generate invoice" at bounding box center [253, 109] width 37 height 9
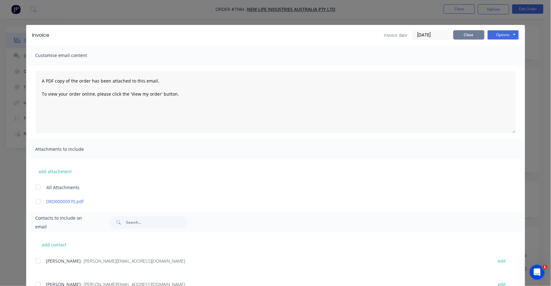
click at [457, 35] on button "Close" at bounding box center [469, 34] width 31 height 9
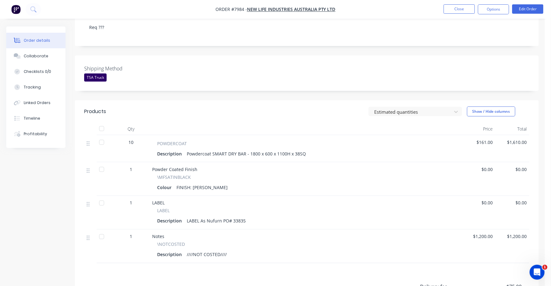
scroll to position [156, 0]
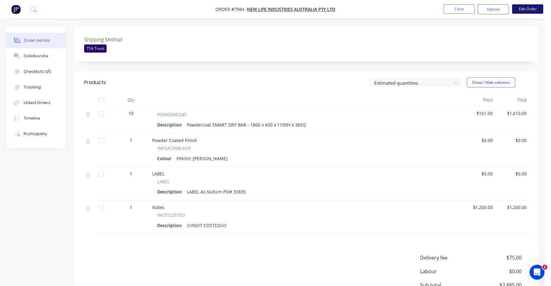
click at [523, 7] on button "Edit Order" at bounding box center [528, 8] width 31 height 9
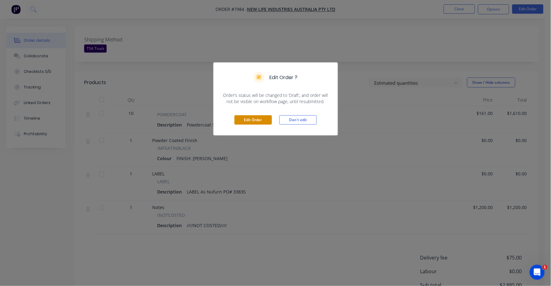
drag, startPoint x: 266, startPoint y: 116, endPoint x: 264, endPoint y: 119, distance: 4.0
click at [264, 119] on div "Edit Order Don't edit" at bounding box center [276, 120] width 124 height 31
click at [263, 119] on button "Edit Order" at bounding box center [253, 119] width 37 height 9
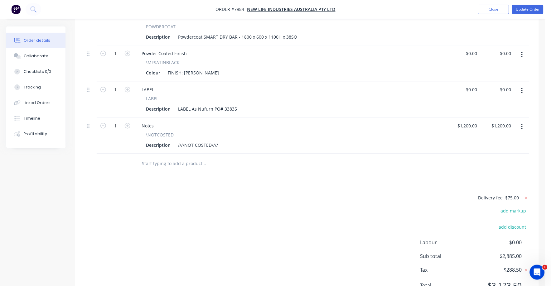
scroll to position [276, 0]
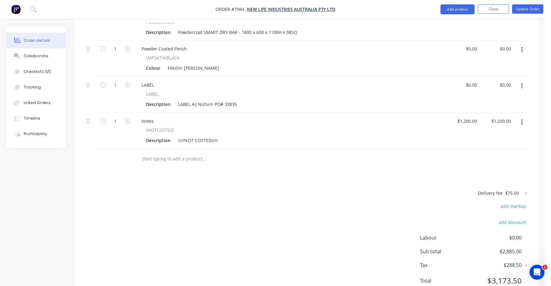
click at [524, 117] on button "button" at bounding box center [522, 122] width 15 height 11
drag, startPoint x: 488, startPoint y: 150, endPoint x: 483, endPoint y: 149, distance: 5.0
click at [487, 172] on div "Delete" at bounding box center [500, 176] width 48 height 9
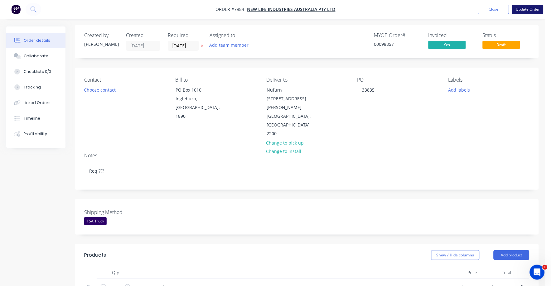
scroll to position [0, 0]
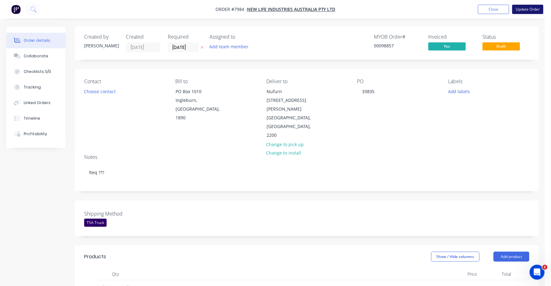
click at [530, 11] on button "Update Order" at bounding box center [528, 9] width 31 height 9
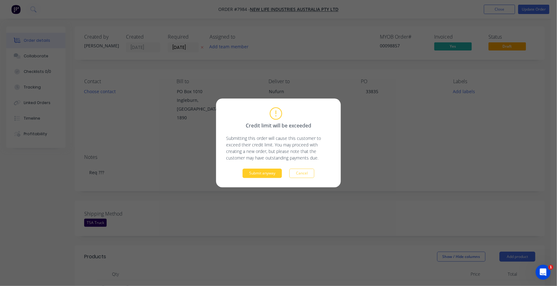
click at [265, 174] on button "Submit anyway" at bounding box center [262, 173] width 39 height 9
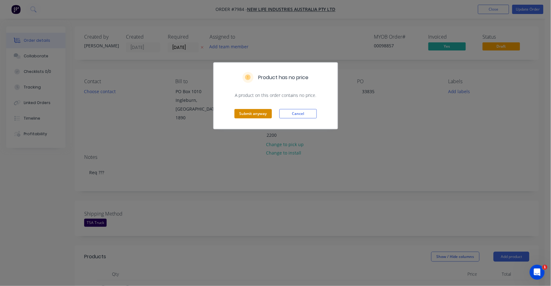
click at [257, 111] on button "Submit anyway" at bounding box center [253, 113] width 37 height 9
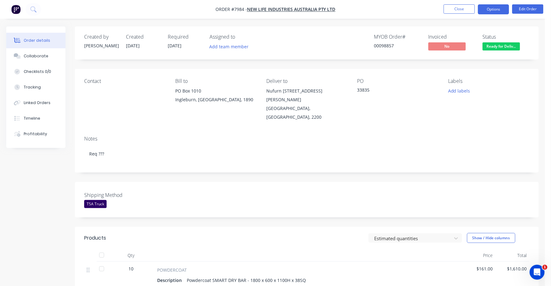
click at [492, 11] on button "Options" at bounding box center [493, 9] width 31 height 10
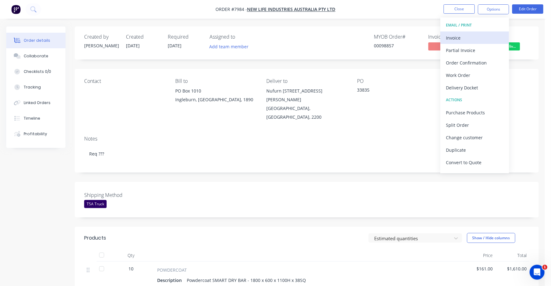
click at [458, 37] on div "Invoice" at bounding box center [474, 37] width 57 height 9
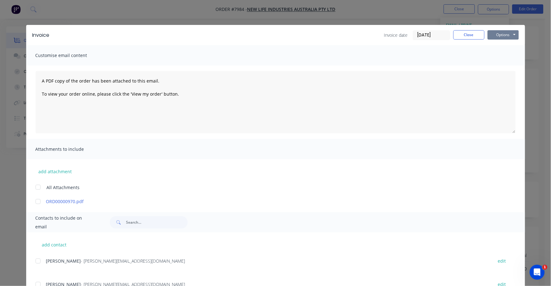
click at [495, 34] on button "Options" at bounding box center [503, 34] width 31 height 9
click at [501, 56] on button "Print" at bounding box center [508, 56] width 40 height 10
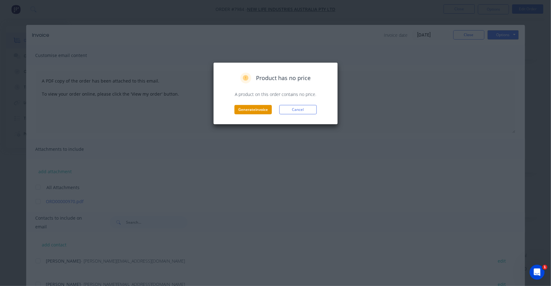
click at [258, 111] on button "Generate invoice" at bounding box center [253, 109] width 37 height 9
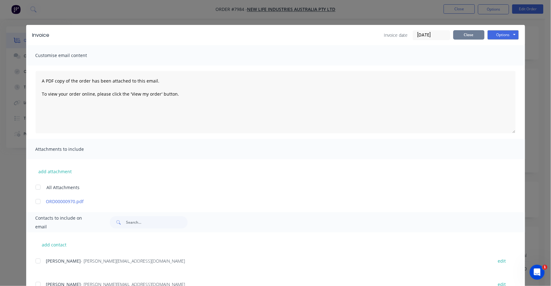
click at [456, 37] on button "Close" at bounding box center [469, 34] width 31 height 9
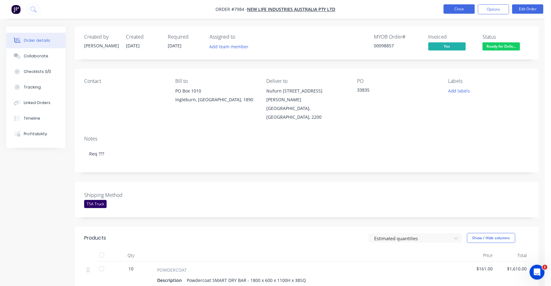
click at [455, 6] on button "Close" at bounding box center [459, 8] width 31 height 9
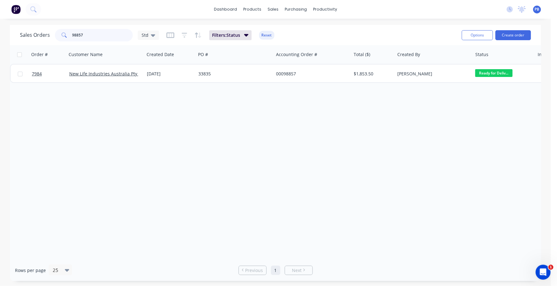
drag, startPoint x: 88, startPoint y: 35, endPoint x: 53, endPoint y: 31, distance: 35.5
click at [53, 31] on div "Sales Orders 98857 Std" at bounding box center [89, 35] width 139 height 12
type input "99076"
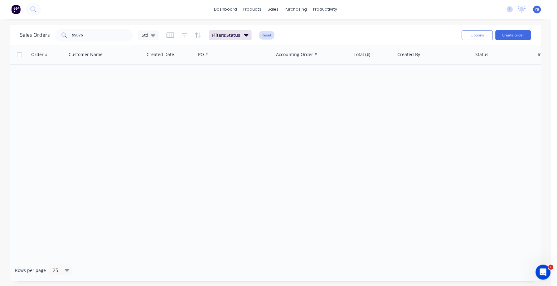
click at [267, 34] on button "Reset" at bounding box center [266, 35] width 15 height 9
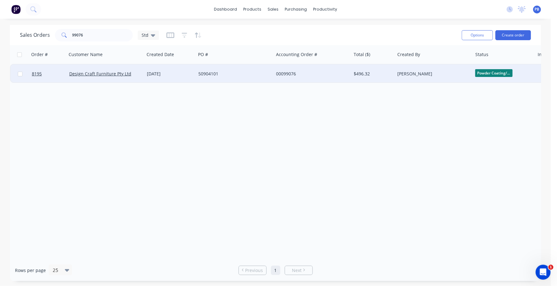
click at [289, 70] on div "00099076" at bounding box center [313, 74] width 78 height 19
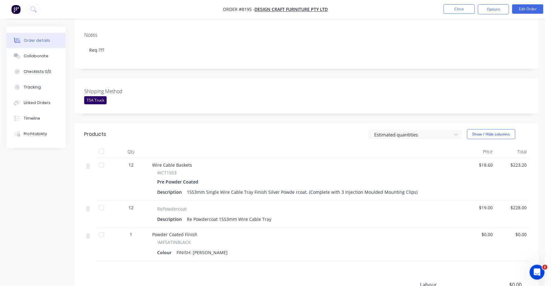
scroll to position [117, 0]
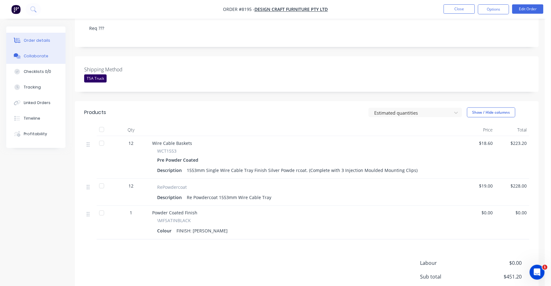
click at [37, 53] on div "Collaborate" at bounding box center [36, 56] width 25 height 6
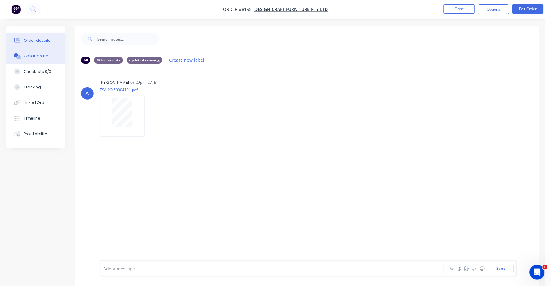
click at [45, 39] on div "Order details" at bounding box center [37, 41] width 27 height 6
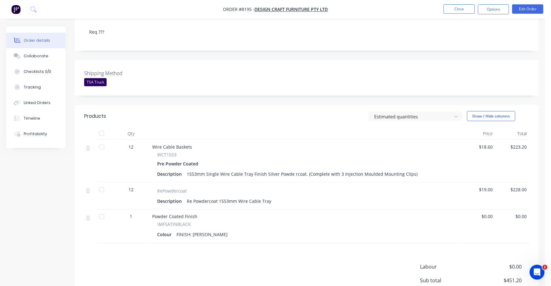
scroll to position [156, 0]
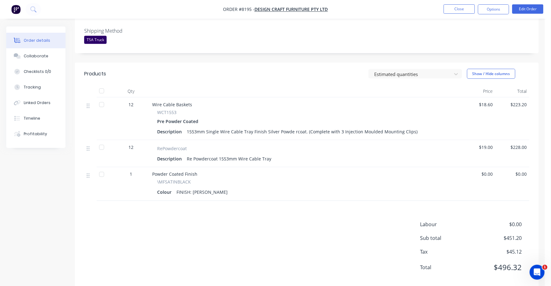
drag, startPoint x: 484, startPoint y: 142, endPoint x: 488, endPoint y: 141, distance: 4.7
click at [484, 144] on span "$19.00" at bounding box center [478, 147] width 29 height 7
click at [529, 9] on button "Edit Order" at bounding box center [528, 8] width 31 height 9
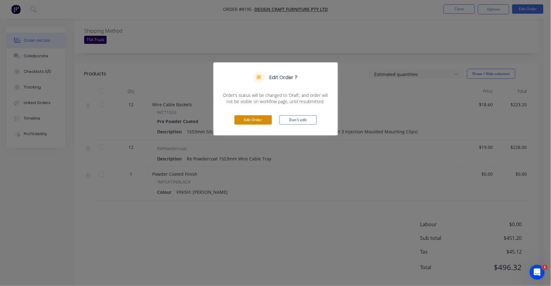
click at [255, 122] on button "Edit Order" at bounding box center [253, 119] width 37 height 9
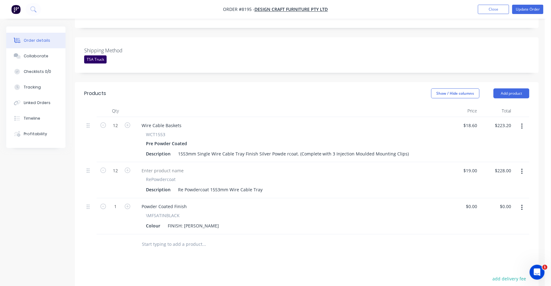
scroll to position [195, 0]
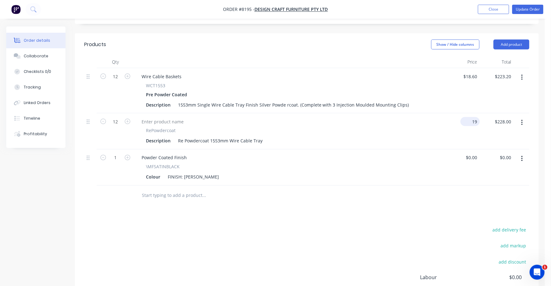
click at [473, 117] on input "19" at bounding box center [471, 121] width 17 height 9
type input "$16.70"
type input "$200.40"
click at [286, 141] on div "12 Wire Cable Baskets WCT1553 Pre Powder Coated Description 1553mm Single Wire …" at bounding box center [306, 127] width 445 height 118
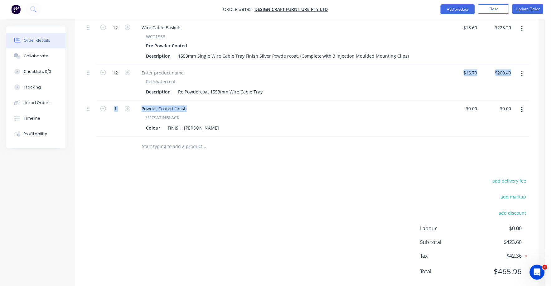
scroll to position [251, 0]
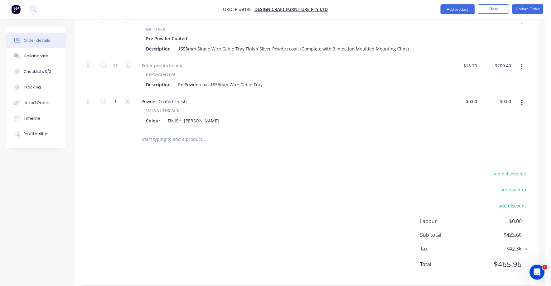
click at [372, 181] on div "add delivery fee add markup add discount Labour $0.00 Sub total $423.60 Tax $42…" at bounding box center [306, 223] width 445 height 107
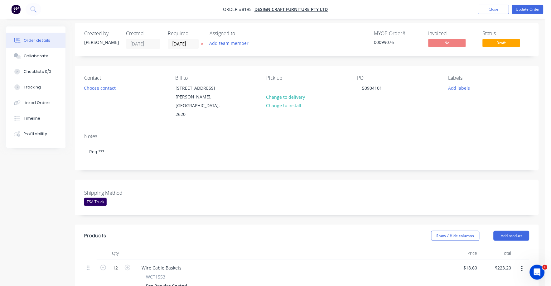
scroll to position [0, 0]
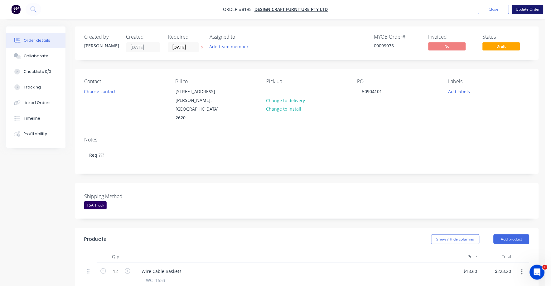
click at [535, 6] on button "Update Order" at bounding box center [528, 9] width 31 height 9
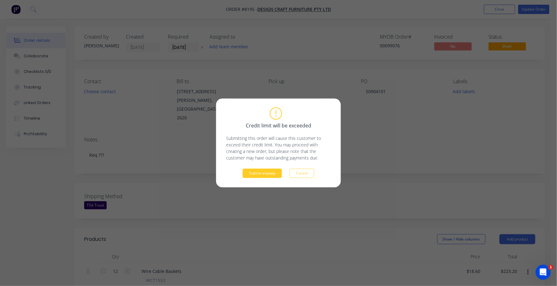
click at [254, 175] on button "Submit anyway" at bounding box center [262, 173] width 39 height 9
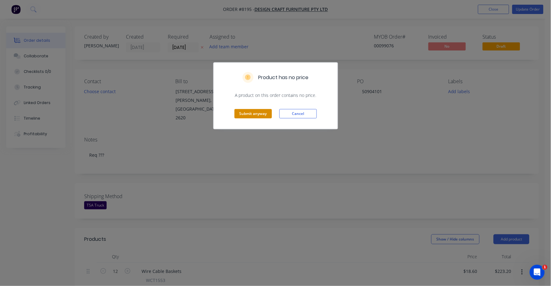
click at [255, 114] on button "Submit anyway" at bounding box center [253, 113] width 37 height 9
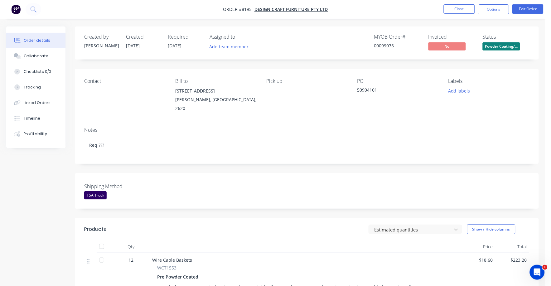
click at [509, 50] on button "Powder Coating/..." at bounding box center [501, 46] width 37 height 9
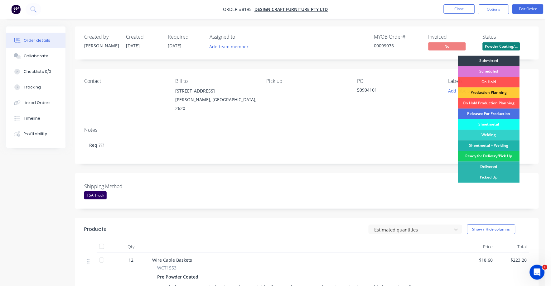
click at [495, 158] on div "Ready for Delivery/Pick Up" at bounding box center [489, 156] width 62 height 11
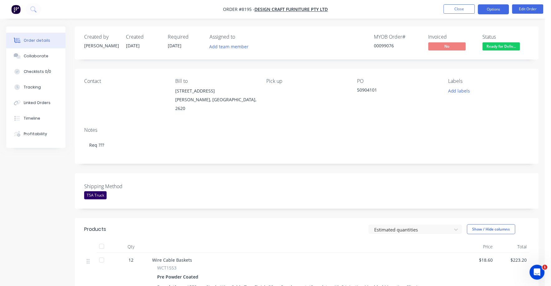
click at [492, 8] on button "Options" at bounding box center [493, 9] width 31 height 10
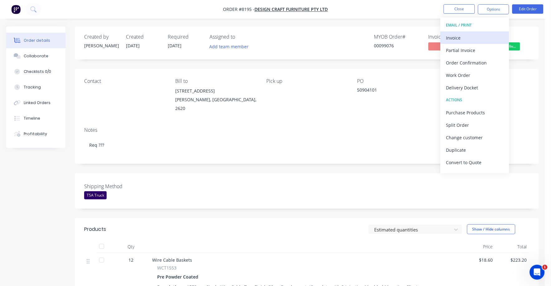
click at [457, 38] on div "Invoice" at bounding box center [474, 37] width 57 height 9
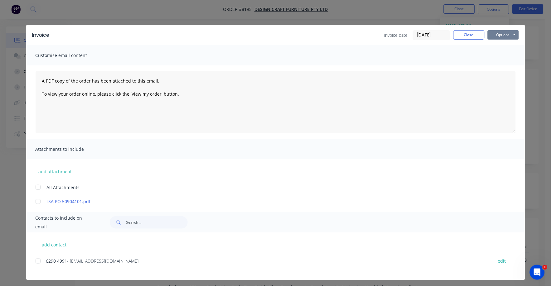
click at [500, 35] on button "Options" at bounding box center [503, 34] width 31 height 9
click at [496, 55] on button "Print" at bounding box center [508, 56] width 40 height 10
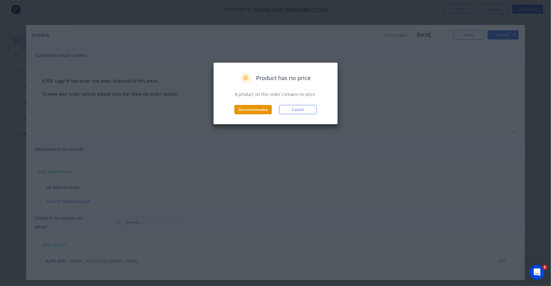
click at [250, 106] on button "Generate invoice" at bounding box center [253, 109] width 37 height 9
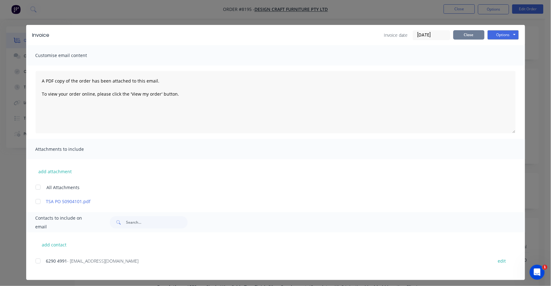
click at [459, 38] on button "Close" at bounding box center [469, 34] width 31 height 9
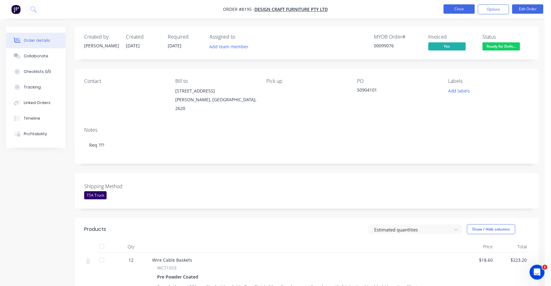
click at [455, 10] on button "Close" at bounding box center [459, 8] width 31 height 9
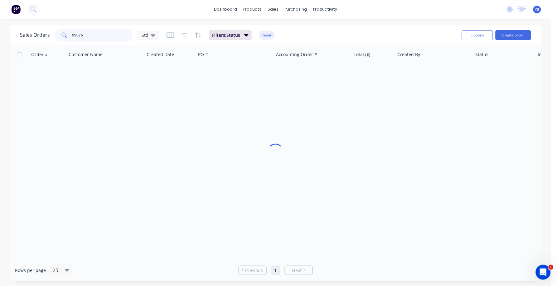
drag, startPoint x: 110, startPoint y: 36, endPoint x: 58, endPoint y: 33, distance: 52.2
click at [58, 33] on div "99076" at bounding box center [94, 35] width 78 height 12
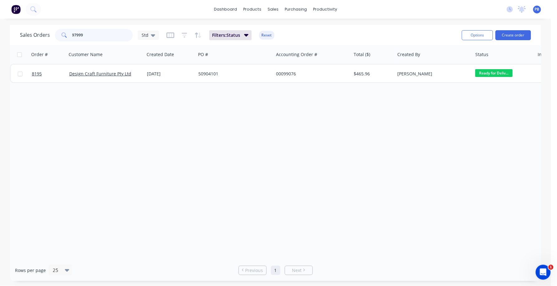
type input "97999"
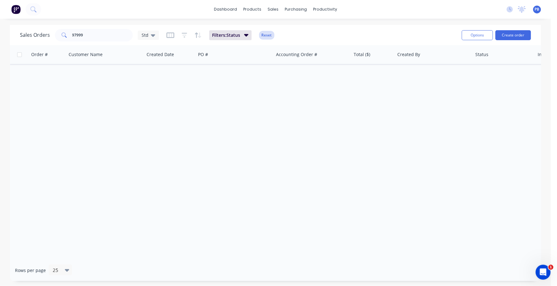
click at [272, 35] on button "Reset" at bounding box center [266, 35] width 15 height 9
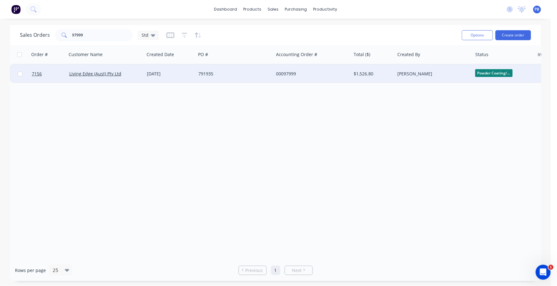
click at [290, 74] on div "00097999" at bounding box center [310, 74] width 69 height 6
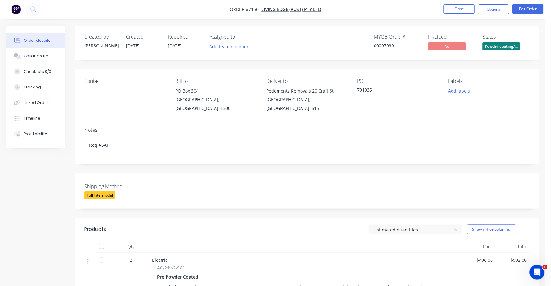
click at [503, 48] on span "Powder Coating/..." at bounding box center [501, 46] width 37 height 8
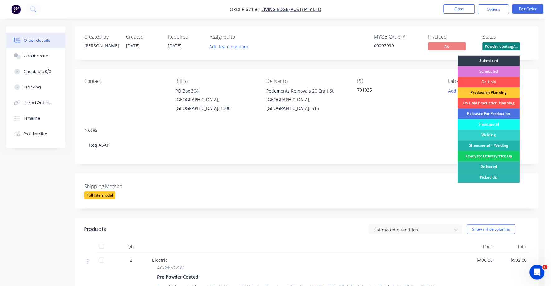
click at [495, 155] on div "Ready for Delivery/Pick Up" at bounding box center [489, 156] width 62 height 11
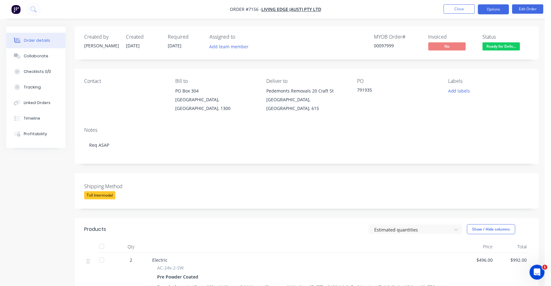
click at [492, 10] on button "Options" at bounding box center [493, 9] width 31 height 10
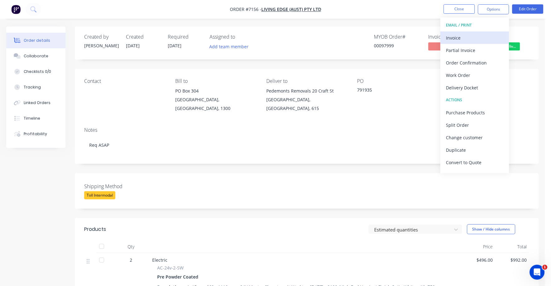
click at [460, 37] on div "Invoice" at bounding box center [474, 37] width 57 height 9
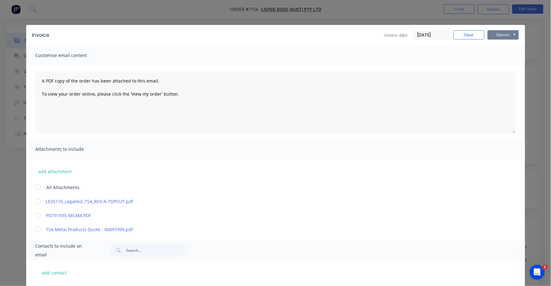
drag, startPoint x: 499, startPoint y: 36, endPoint x: 497, endPoint y: 40, distance: 5.3
click at [499, 37] on button "Options" at bounding box center [503, 34] width 31 height 9
click at [495, 56] on button "Print" at bounding box center [508, 56] width 40 height 10
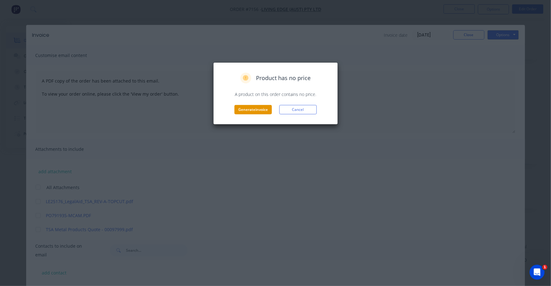
click at [255, 111] on button "Generate invoice" at bounding box center [253, 109] width 37 height 9
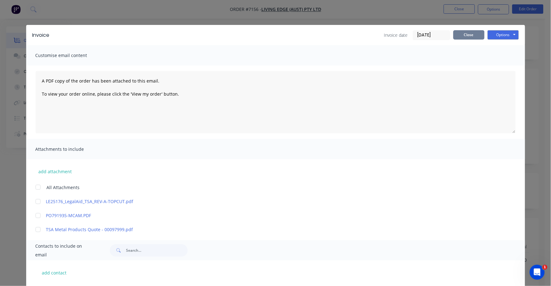
click at [462, 35] on button "Close" at bounding box center [469, 34] width 31 height 9
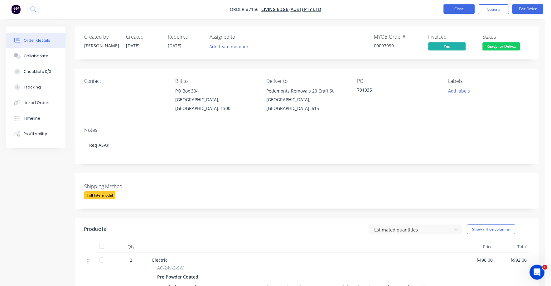
click at [454, 10] on button "Close" at bounding box center [459, 8] width 31 height 9
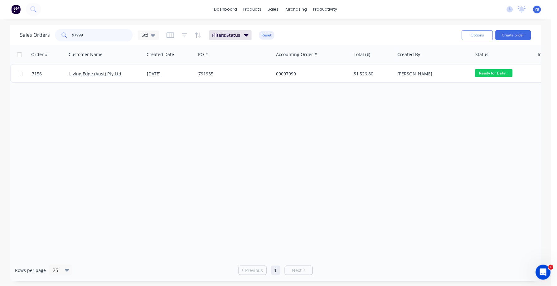
click at [92, 34] on input "97999" at bounding box center [102, 35] width 61 height 12
click at [92, 35] on input "97999" at bounding box center [102, 35] width 61 height 12
drag, startPoint x: 92, startPoint y: 33, endPoint x: 40, endPoint y: 30, distance: 51.5
click at [40, 30] on div "Sales Orders 98970 Std" at bounding box center [89, 35] width 139 height 12
type input "98970"
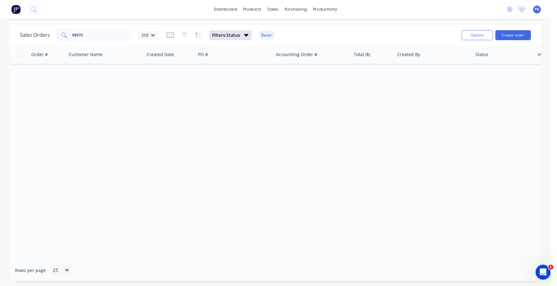
click at [101, 73] on div "Order # Customer Name Created Date PO # Accounting Order # Total ($) Created By…" at bounding box center [275, 152] width 531 height 215
click at [93, 35] on input "98970" at bounding box center [102, 35] width 61 height 12
click at [265, 34] on button "Reset" at bounding box center [266, 35] width 15 height 9
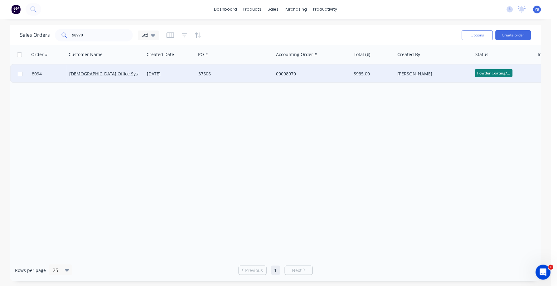
click at [286, 72] on div "00098970" at bounding box center [310, 74] width 69 height 6
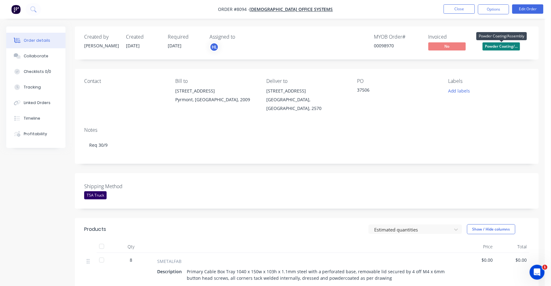
click at [505, 44] on span "Powder Coating/..." at bounding box center [501, 46] width 37 height 8
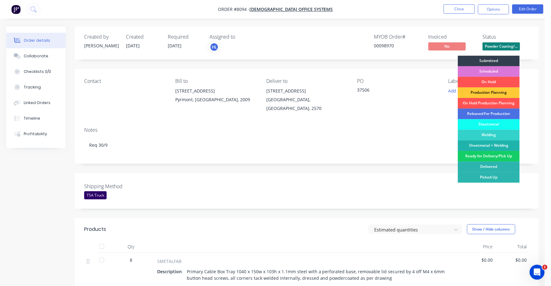
click at [495, 155] on div "Ready for Delivery/Pick Up" at bounding box center [489, 156] width 62 height 11
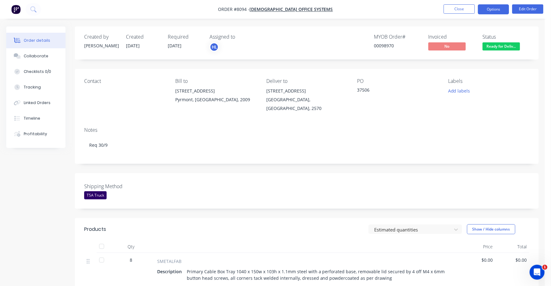
click at [494, 9] on button "Options" at bounding box center [493, 9] width 31 height 10
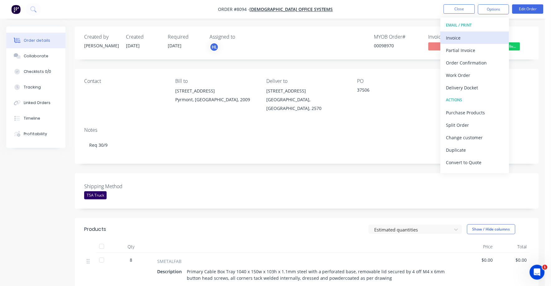
click at [454, 37] on div "Invoice" at bounding box center [474, 37] width 57 height 9
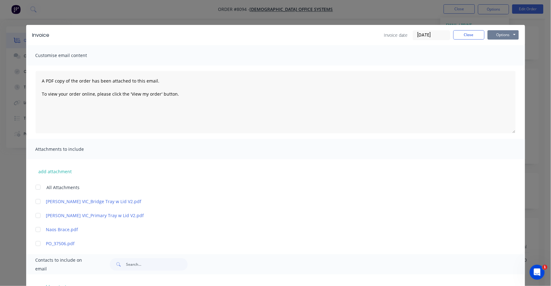
click at [502, 34] on button "Options" at bounding box center [503, 34] width 31 height 9
click at [493, 54] on button "Print" at bounding box center [508, 56] width 40 height 10
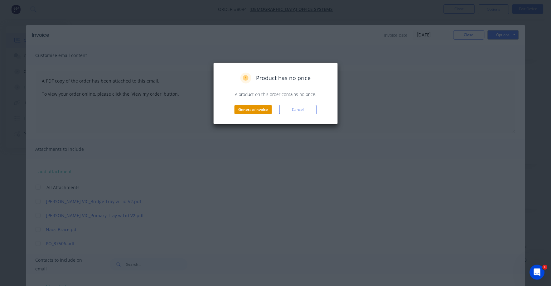
click at [244, 108] on button "Generate invoice" at bounding box center [253, 109] width 37 height 9
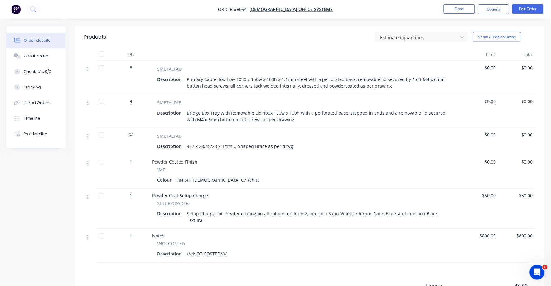
scroll to position [182, 0]
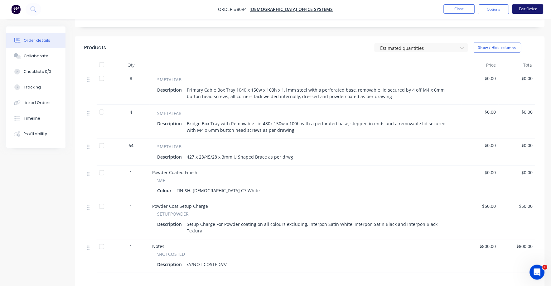
click at [530, 8] on button "Edit Order" at bounding box center [528, 8] width 31 height 9
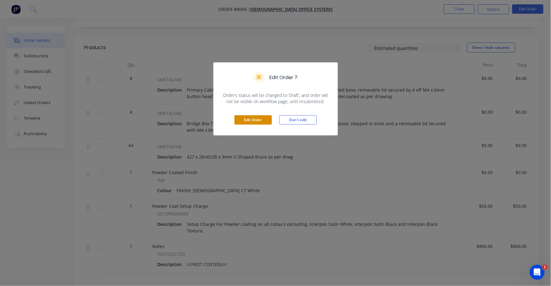
click at [248, 121] on button "Edit Order" at bounding box center [253, 119] width 37 height 9
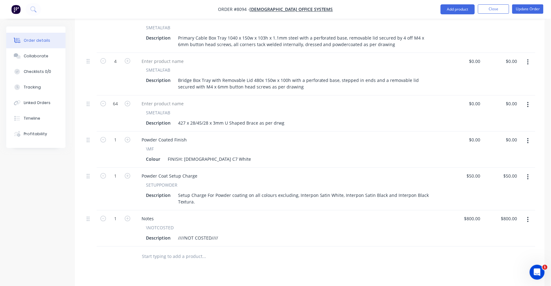
scroll to position [312, 0]
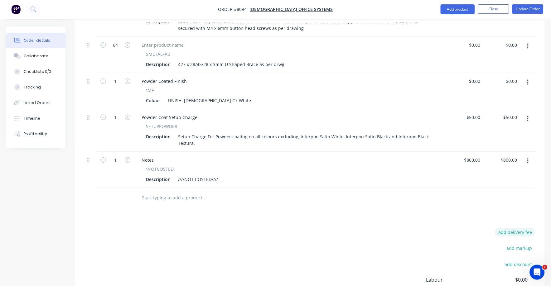
click at [514, 229] on button "add delivery fee" at bounding box center [515, 233] width 40 height 8
type input "50"
click input "submit" at bounding box center [0, 0] width 0 height 0
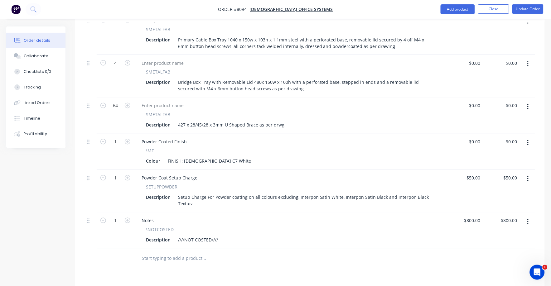
scroll to position [117, 0]
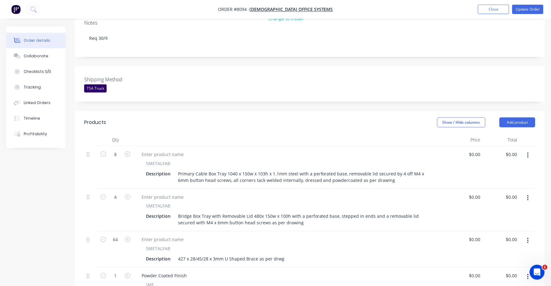
click at [532, 16] on nav "Order #8094 - Unifor Office Systems Add product Close Update Order" at bounding box center [275, 9] width 551 height 19
click at [530, 11] on button "Update Order" at bounding box center [528, 9] width 31 height 9
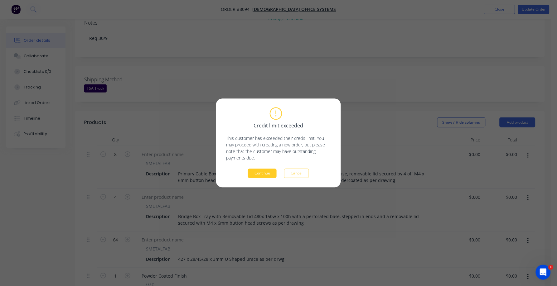
click at [261, 177] on button "Continue" at bounding box center [262, 173] width 29 height 9
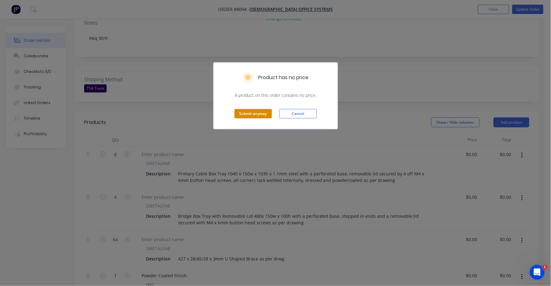
click at [248, 113] on button "Submit anyway" at bounding box center [253, 113] width 37 height 9
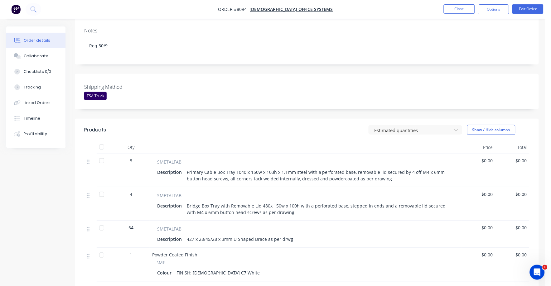
scroll to position [0, 0]
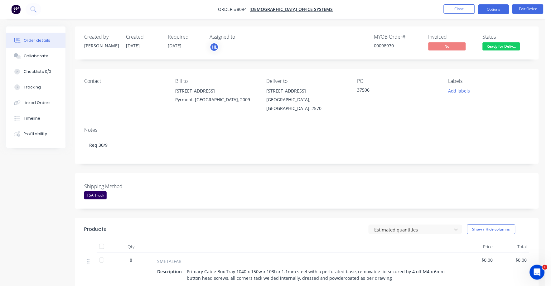
click at [497, 8] on button "Options" at bounding box center [493, 9] width 31 height 10
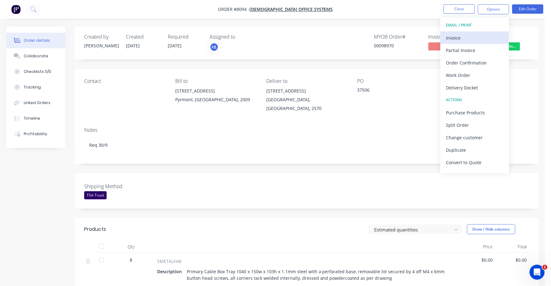
click at [458, 36] on div "Invoice" at bounding box center [474, 37] width 57 height 9
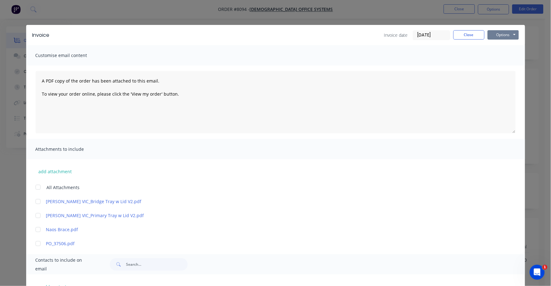
drag, startPoint x: 495, startPoint y: 33, endPoint x: 492, endPoint y: 40, distance: 7.7
click at [494, 34] on button "Options" at bounding box center [503, 34] width 31 height 9
click at [489, 54] on button "Print" at bounding box center [508, 56] width 40 height 10
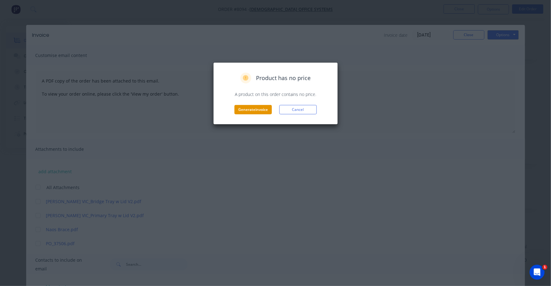
drag, startPoint x: 241, startPoint y: 114, endPoint x: 248, endPoint y: 114, distance: 7.2
click at [248, 114] on button "Generate invoice" at bounding box center [253, 109] width 37 height 9
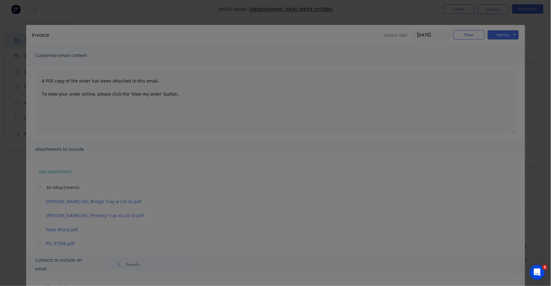
click at [257, 110] on div "Sending to your accounting package... Loading... This may take a few moments. P…" at bounding box center [276, 127] width 140 height 67
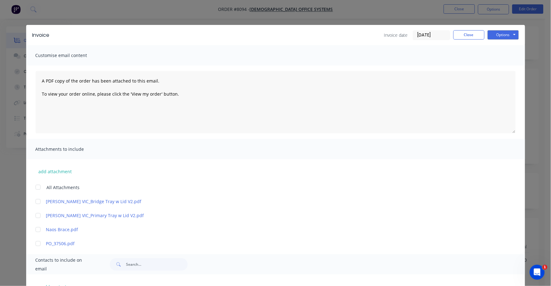
click at [470, 29] on div "Invoice Invoice date 24/09/25 Close Options Preview Print Email" at bounding box center [275, 35] width 499 height 20
click at [462, 32] on button "Close" at bounding box center [469, 34] width 31 height 9
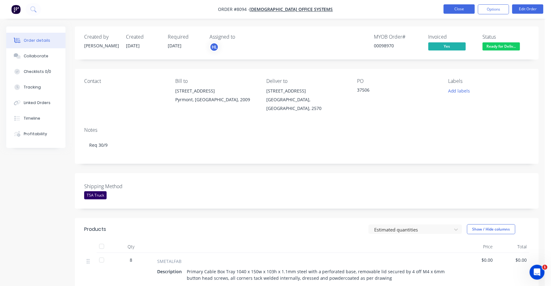
click at [452, 7] on button "Close" at bounding box center [459, 8] width 31 height 9
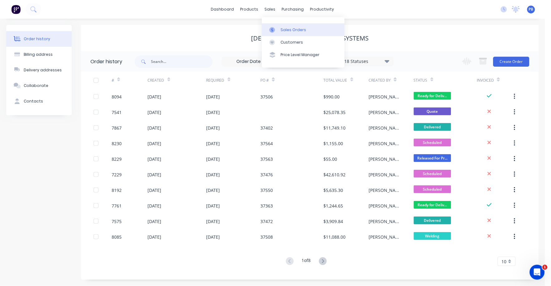
click at [298, 29] on div "Sales Orders" at bounding box center [294, 30] width 26 height 6
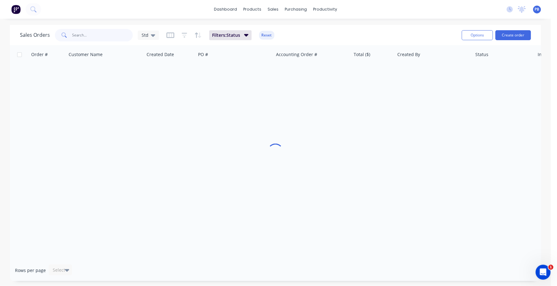
click at [100, 37] on input "text" at bounding box center [102, 35] width 61 height 12
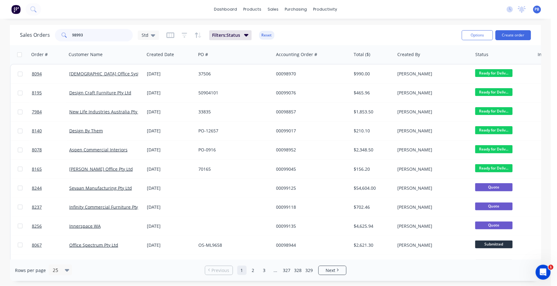
type input "98993"
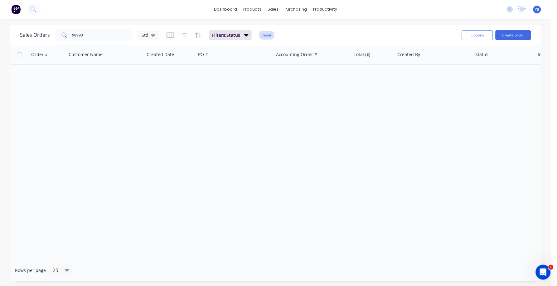
click at [268, 36] on button "Reset" at bounding box center [266, 35] width 15 height 9
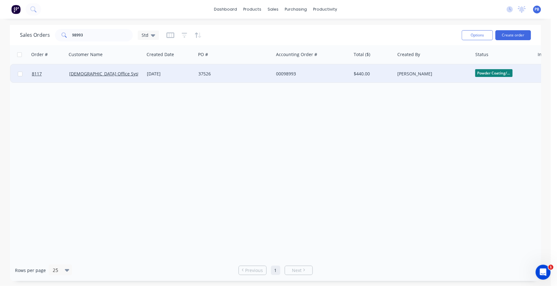
click at [289, 77] on div "00098993" at bounding box center [313, 74] width 78 height 19
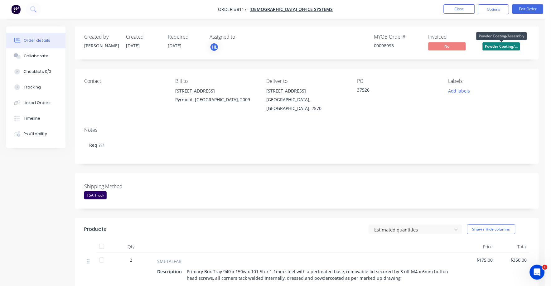
click at [498, 46] on span "Powder Coating/..." at bounding box center [501, 46] width 37 height 8
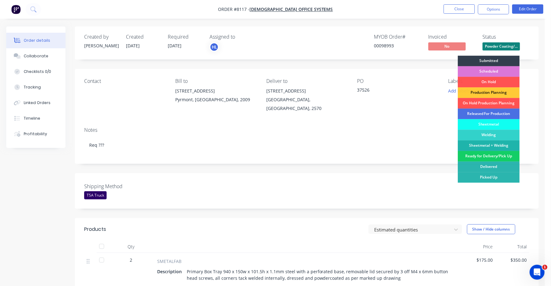
click at [494, 157] on div "Ready for Delivery/Pick Up" at bounding box center [489, 156] width 62 height 11
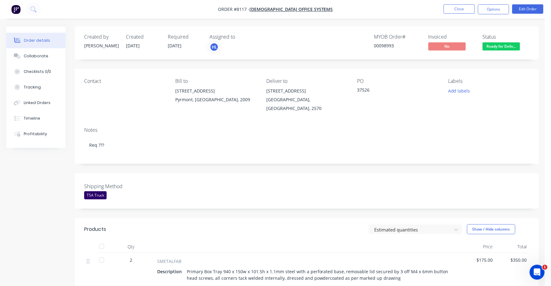
click at [508, 46] on span "Ready for Deliv..." at bounding box center [501, 46] width 37 height 8
drag, startPoint x: 493, startPoint y: 7, endPoint x: 487, endPoint y: 13, distance: 9.1
click at [493, 7] on button "Options" at bounding box center [493, 9] width 31 height 10
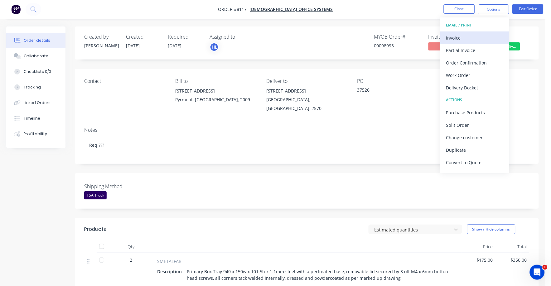
click at [461, 35] on div "Invoice" at bounding box center [474, 37] width 57 height 9
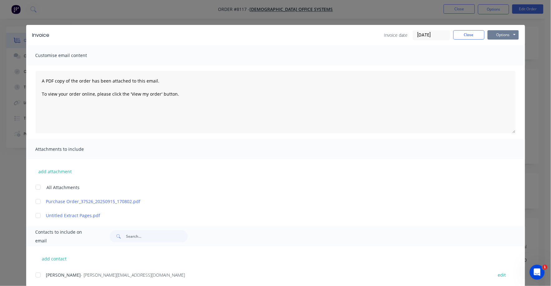
click at [493, 35] on button "Options" at bounding box center [503, 34] width 31 height 9
click at [492, 55] on button "Print" at bounding box center [508, 56] width 40 height 10
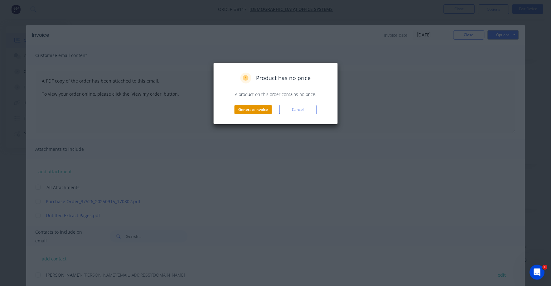
click at [257, 112] on button "Generate invoice" at bounding box center [253, 109] width 37 height 9
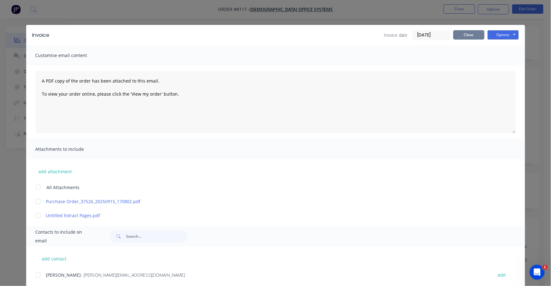
click at [478, 36] on button "Close" at bounding box center [469, 34] width 31 height 9
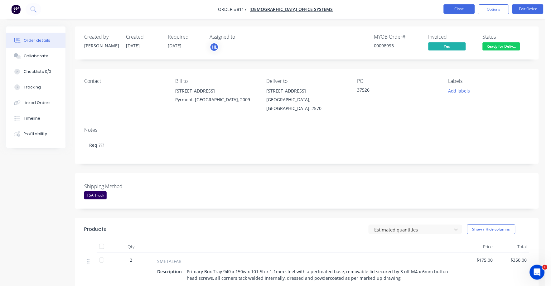
click at [455, 8] on button "Close" at bounding box center [459, 8] width 31 height 9
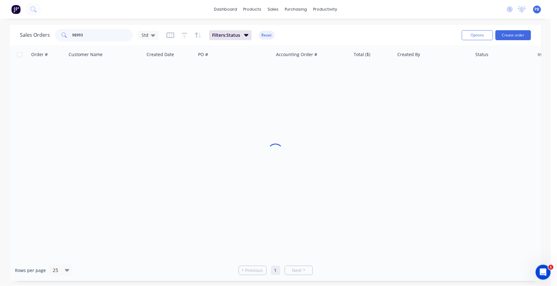
drag, startPoint x: 87, startPoint y: 34, endPoint x: 62, endPoint y: 31, distance: 25.4
click at [62, 31] on div "98993" at bounding box center [94, 35] width 78 height 12
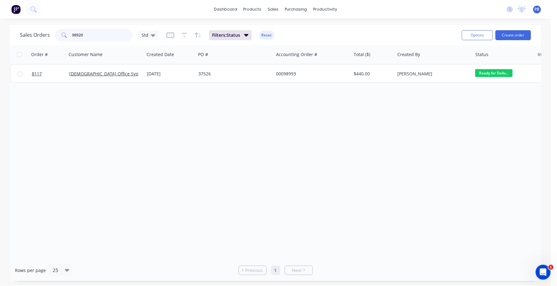
type input "98920"
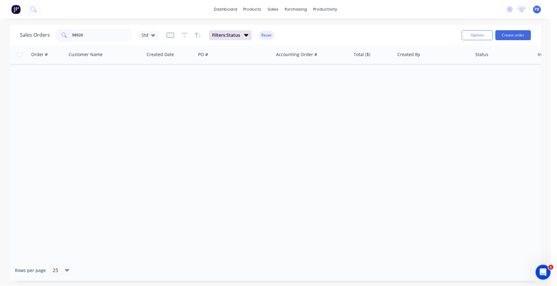
click at [266, 35] on button "Reset" at bounding box center [266, 35] width 15 height 9
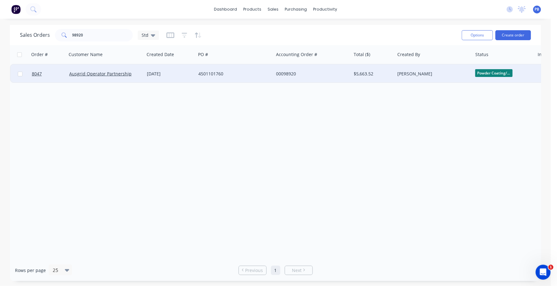
click at [283, 72] on div "00098920" at bounding box center [310, 74] width 69 height 6
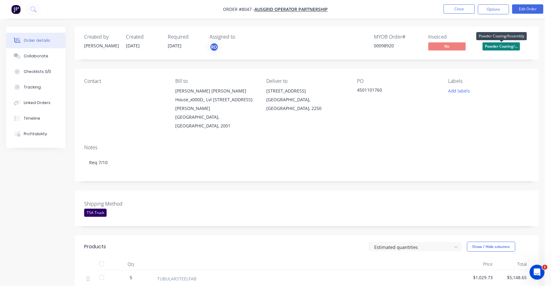
click at [500, 46] on span "Powder Coating/..." at bounding box center [501, 46] width 37 height 8
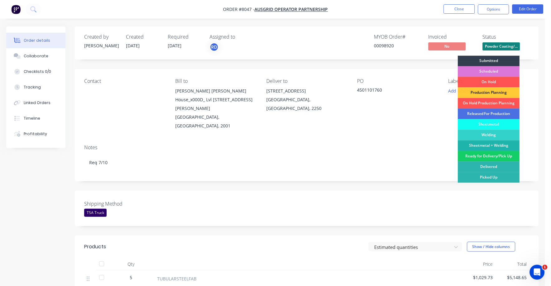
click at [507, 158] on div "Ready for Delivery/Pick Up" at bounding box center [489, 156] width 62 height 11
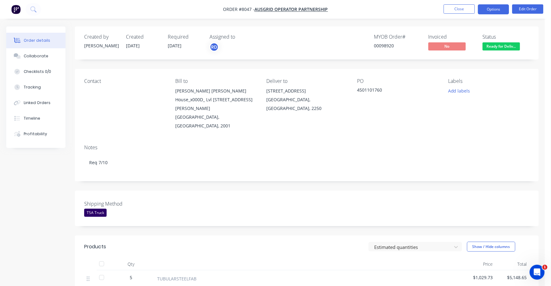
click at [493, 9] on button "Options" at bounding box center [493, 9] width 31 height 10
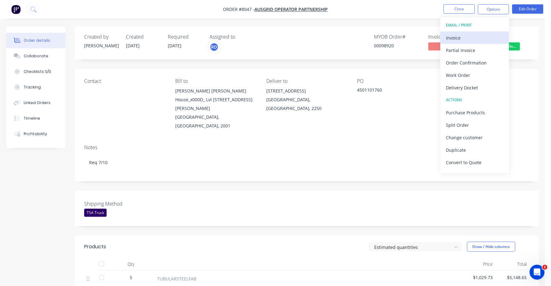
click at [460, 36] on div "Invoice" at bounding box center [474, 37] width 57 height 9
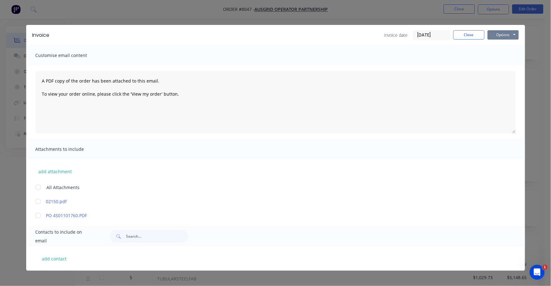
drag, startPoint x: 493, startPoint y: 34, endPoint x: 494, endPoint y: 39, distance: 5.1
click at [493, 35] on button "Options" at bounding box center [503, 34] width 31 height 9
click at [498, 57] on button "Print" at bounding box center [508, 56] width 40 height 10
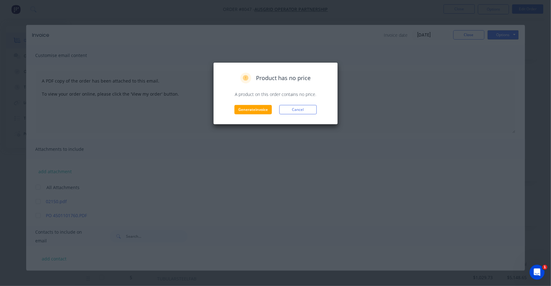
click at [253, 114] on div "Product has no price A product on this order contains no price. Generate invoic…" at bounding box center [275, 93] width 125 height 62
click at [256, 112] on button "Generate invoice" at bounding box center [253, 109] width 37 height 9
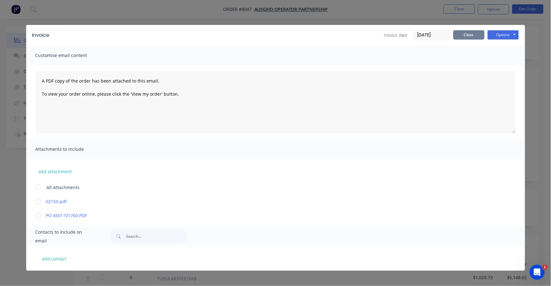
click at [476, 29] on div "Invoice Invoice date 24/09/25 Close Options Preview Print Email" at bounding box center [275, 35] width 499 height 20
click at [478, 36] on button "Close" at bounding box center [469, 34] width 31 height 9
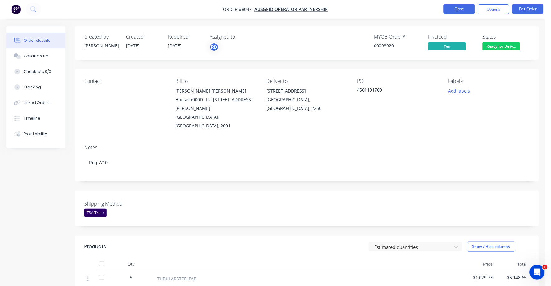
click at [456, 5] on button "Close" at bounding box center [459, 8] width 31 height 9
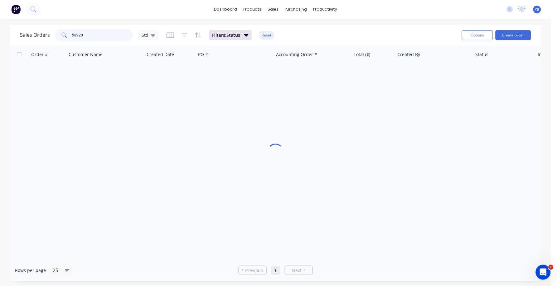
drag, startPoint x: 112, startPoint y: 34, endPoint x: 62, endPoint y: 32, distance: 50.0
click at [62, 32] on div "98920" at bounding box center [94, 35] width 78 height 12
drag, startPoint x: 88, startPoint y: 32, endPoint x: 45, endPoint y: 30, distance: 42.5
click at [45, 30] on div "Sales Orders 98985 Std" at bounding box center [89, 35] width 139 height 12
type input "98785"
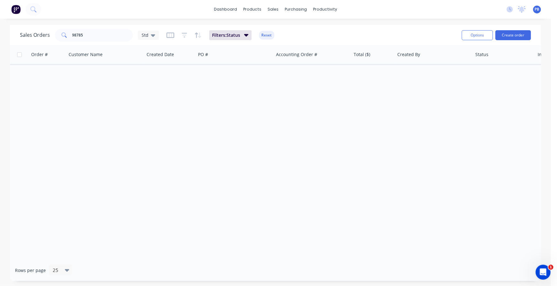
drag, startPoint x: 269, startPoint y: 32, endPoint x: 269, endPoint y: 35, distance: 3.4
click at [269, 32] on button "Reset" at bounding box center [266, 35] width 15 height 9
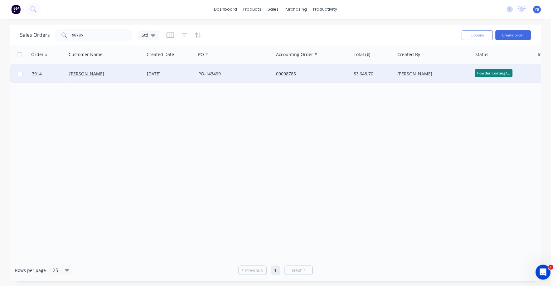
click at [285, 71] on div "00098785" at bounding box center [313, 74] width 78 height 19
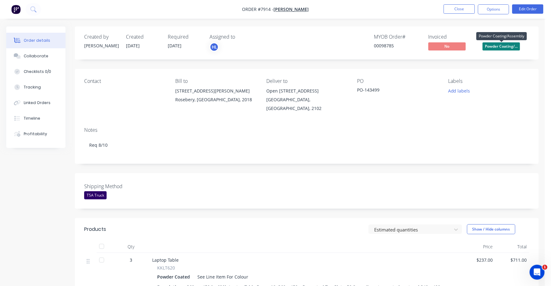
click at [506, 43] on span "Powder Coating/..." at bounding box center [501, 46] width 37 height 8
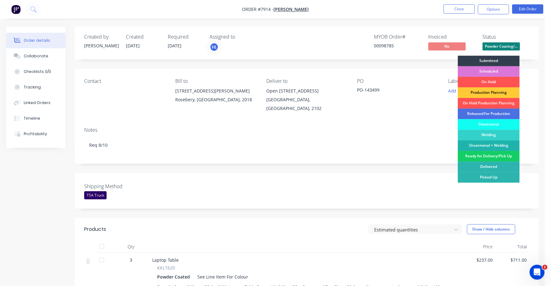
click at [494, 157] on div "Ready for Delivery/Pick Up" at bounding box center [489, 156] width 62 height 11
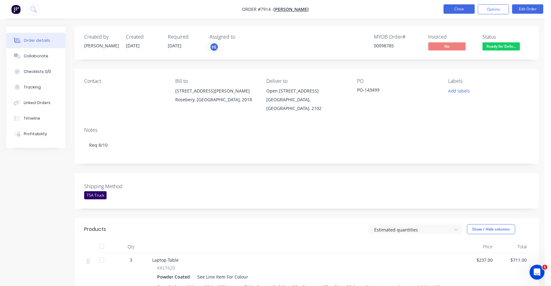
click at [458, 10] on button "Close" at bounding box center [459, 8] width 31 height 9
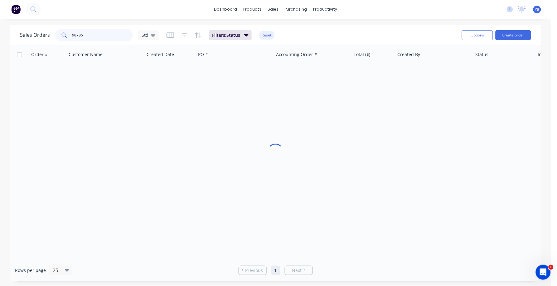
drag, startPoint x: 104, startPoint y: 32, endPoint x: 53, endPoint y: 32, distance: 51.2
click at [53, 32] on div "Sales Orders 98785 Std" at bounding box center [89, 35] width 139 height 12
type input "99005"
click at [263, 33] on button "Reset" at bounding box center [266, 35] width 15 height 9
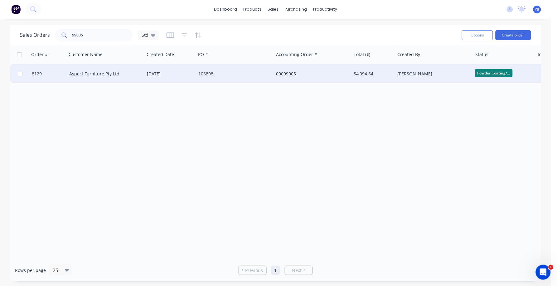
click at [291, 71] on div "00099005" at bounding box center [310, 74] width 69 height 6
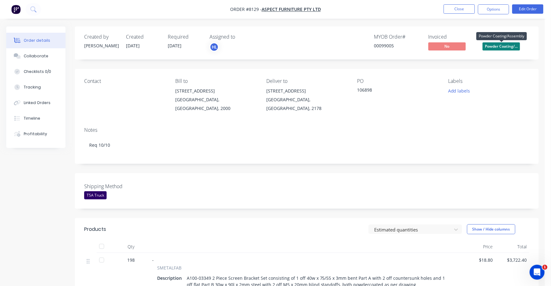
click at [497, 47] on span "Powder Coating/..." at bounding box center [501, 46] width 37 height 8
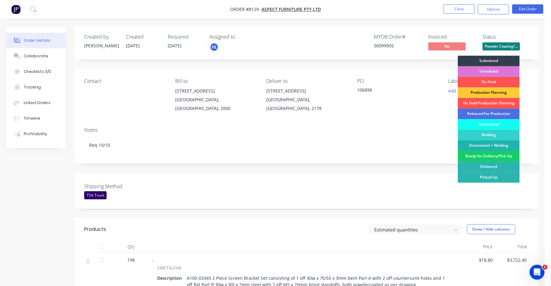
click at [500, 158] on div "Ready for Delivery/Pick Up" at bounding box center [489, 156] width 62 height 11
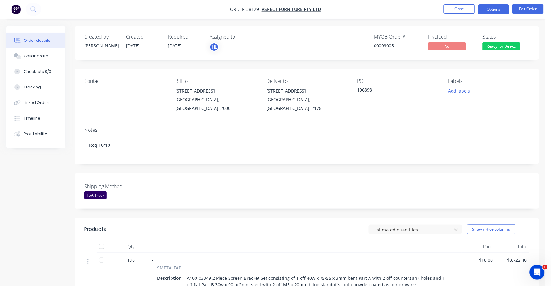
click at [489, 11] on button "Options" at bounding box center [493, 9] width 31 height 10
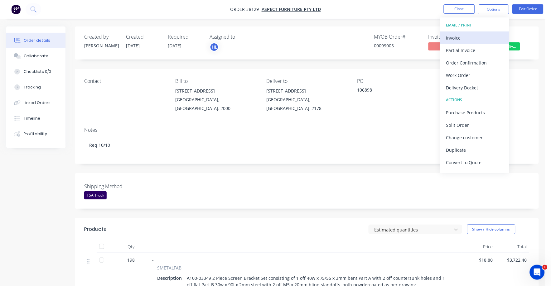
click at [453, 34] on div "Invoice" at bounding box center [474, 37] width 57 height 9
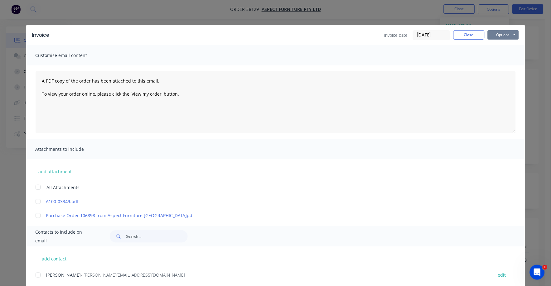
click at [493, 33] on button "Options" at bounding box center [503, 34] width 31 height 9
click at [494, 55] on button "Print" at bounding box center [508, 56] width 40 height 10
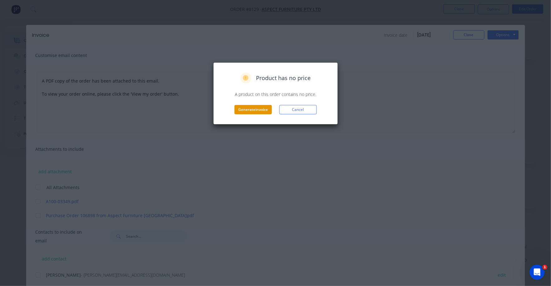
click at [264, 110] on button "Generate invoice" at bounding box center [253, 109] width 37 height 9
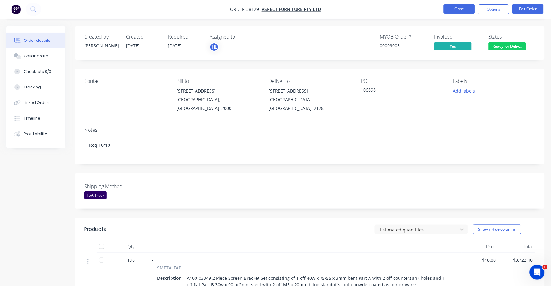
click at [460, 9] on button "Close" at bounding box center [459, 8] width 31 height 9
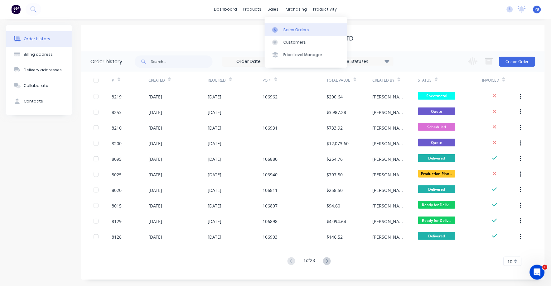
click at [295, 27] on div "Sales Orders" at bounding box center [297, 30] width 26 height 6
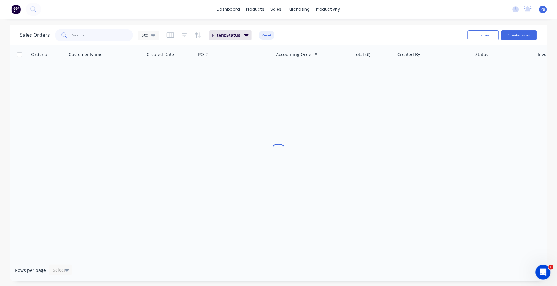
click at [95, 36] on input "text" at bounding box center [102, 35] width 61 height 12
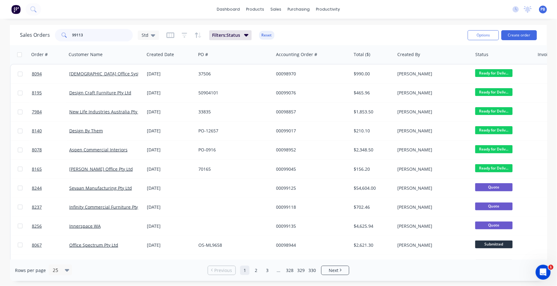
type input "99113"
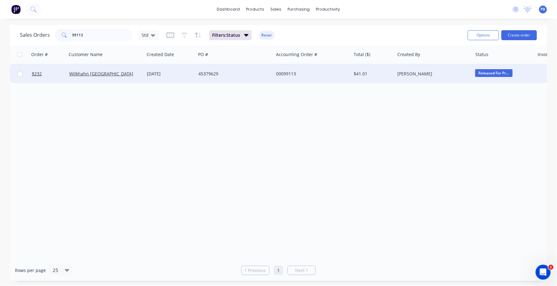
click at [288, 71] on div "00099113" at bounding box center [310, 74] width 69 height 6
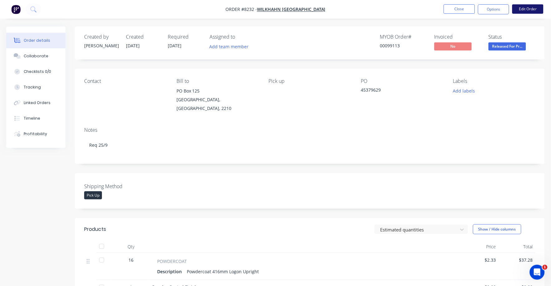
click at [524, 6] on button "Edit Order" at bounding box center [528, 8] width 31 height 9
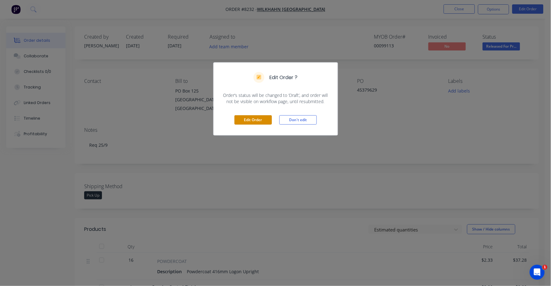
drag, startPoint x: 254, startPoint y: 117, endPoint x: 261, endPoint y: 120, distance: 8.1
click at [254, 117] on button "Edit Order" at bounding box center [253, 119] width 37 height 9
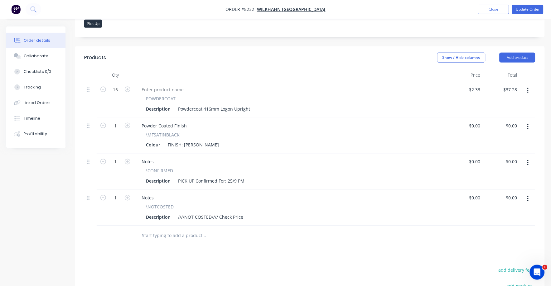
scroll to position [161, 0]
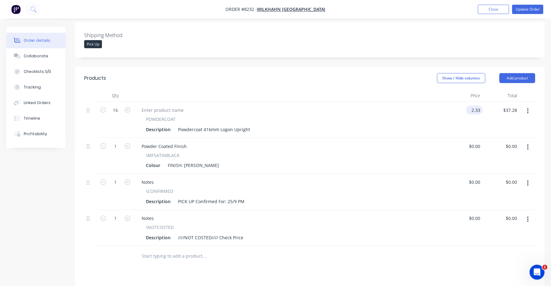
click at [476, 106] on input "2.33" at bounding box center [476, 110] width 14 height 9
type input "$3.15"
type input "$50.40"
click at [412, 152] on div "\MFSATINBLACK" at bounding box center [290, 155] width 288 height 7
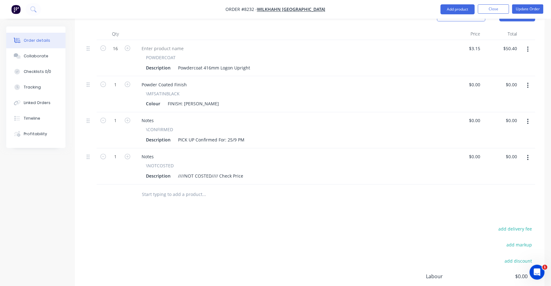
scroll to position [239, 0]
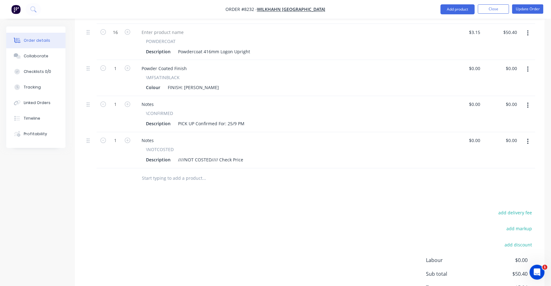
click at [524, 136] on button "button" at bounding box center [528, 141] width 15 height 11
click at [486, 191] on div "Delete" at bounding box center [506, 195] width 48 height 9
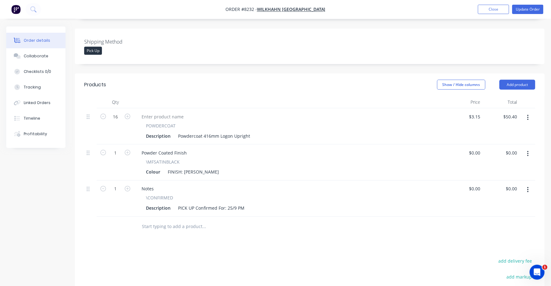
scroll to position [0, 0]
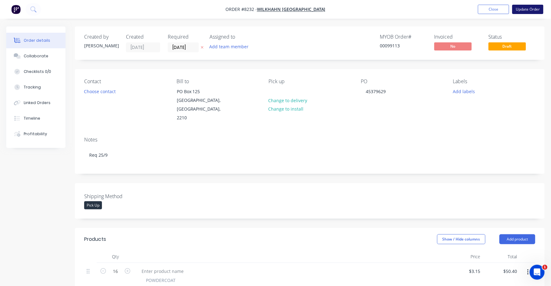
click at [524, 11] on button "Update Order" at bounding box center [528, 9] width 31 height 9
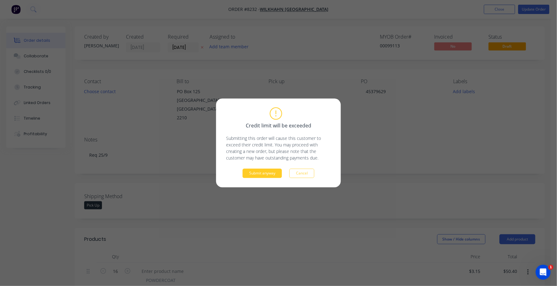
click at [256, 177] on button "Submit anyway" at bounding box center [262, 173] width 39 height 9
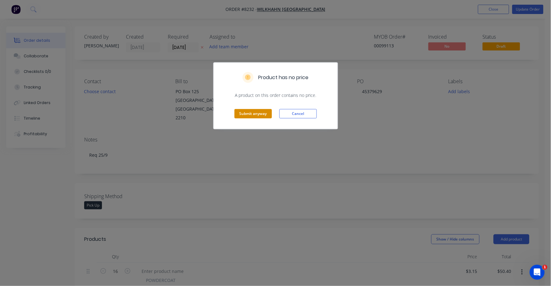
click at [250, 116] on button "Submit anyway" at bounding box center [253, 113] width 37 height 9
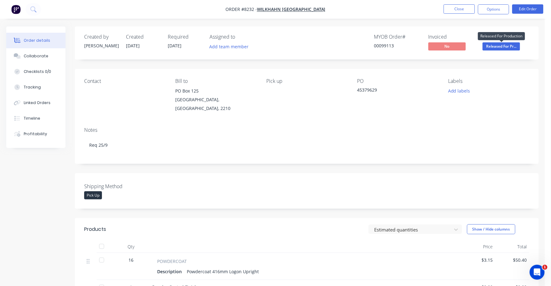
click at [503, 47] on span "Released For Pr..." at bounding box center [501, 46] width 37 height 8
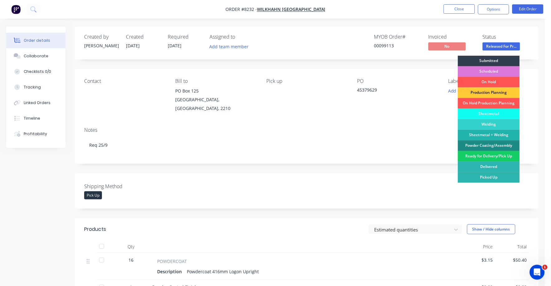
click at [499, 158] on div "Ready for Delivery/Pick Up" at bounding box center [489, 156] width 62 height 11
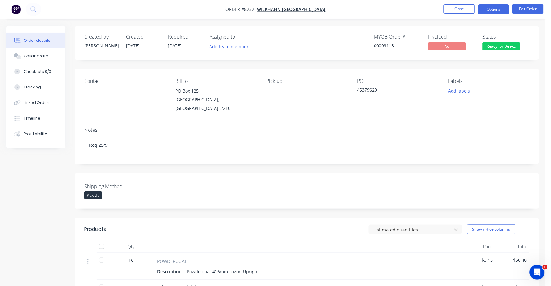
click at [493, 12] on button "Options" at bounding box center [493, 9] width 31 height 10
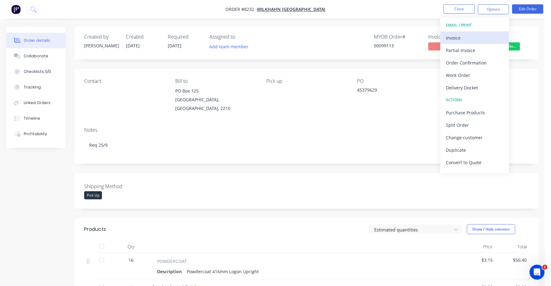
click at [462, 38] on div "Invoice" at bounding box center [474, 37] width 57 height 9
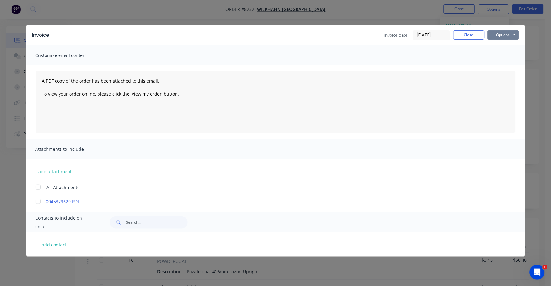
click at [497, 34] on button "Options" at bounding box center [503, 34] width 31 height 9
click at [494, 55] on button "Print" at bounding box center [508, 56] width 40 height 10
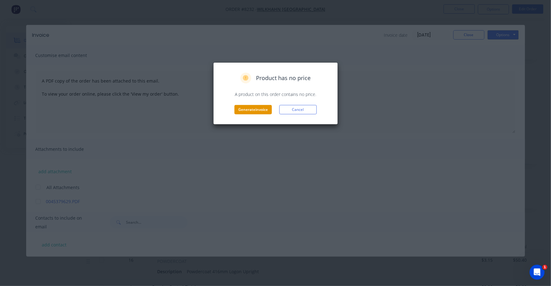
click at [264, 108] on button "Generate invoice" at bounding box center [253, 109] width 37 height 9
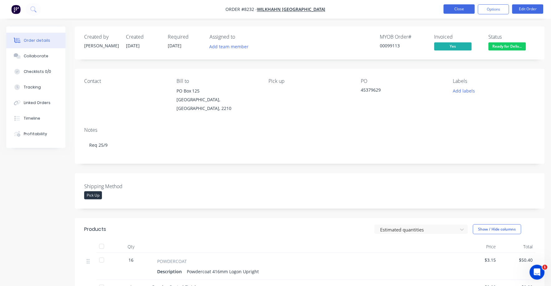
click at [453, 9] on button "Close" at bounding box center [459, 8] width 31 height 9
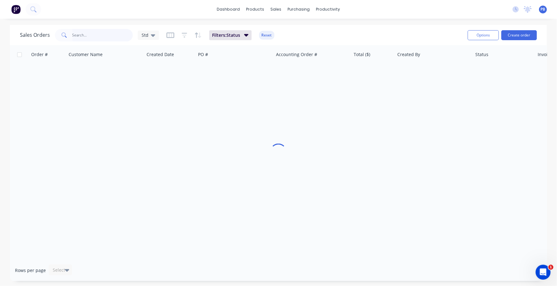
click at [104, 33] on input "text" at bounding box center [102, 35] width 61 height 12
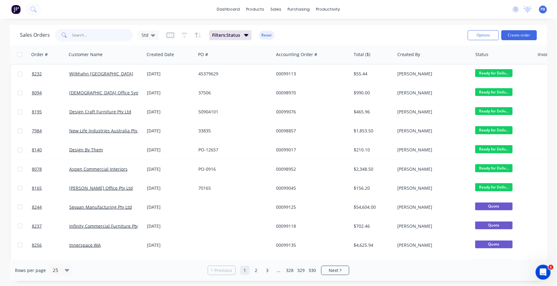
click at [104, 33] on input "text" at bounding box center [102, 35] width 61 height 12
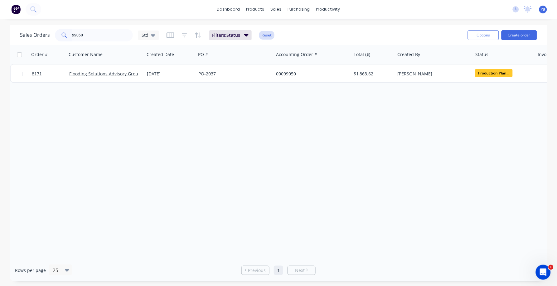
click at [262, 33] on button "Reset" at bounding box center [266, 35] width 15 height 9
click at [86, 33] on input "99050" at bounding box center [102, 35] width 61 height 12
type input "99010"
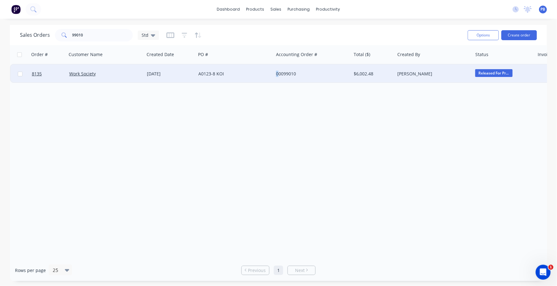
click at [277, 72] on div "00099010" at bounding box center [310, 74] width 69 height 6
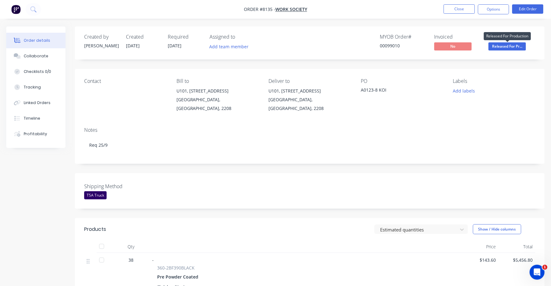
click at [509, 47] on span "Released For Pr..." at bounding box center [507, 46] width 37 height 8
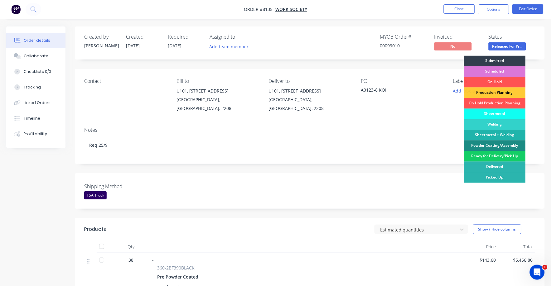
click at [502, 158] on div "Ready for Delivery/Pick Up" at bounding box center [495, 156] width 62 height 11
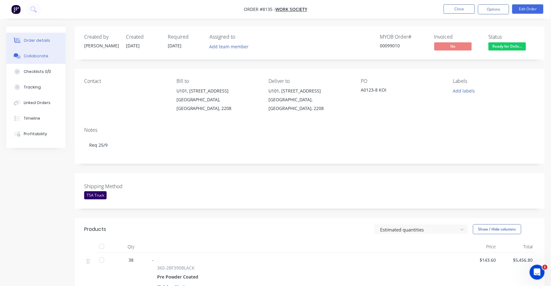
click at [32, 51] on button "Collaborate" at bounding box center [35, 56] width 59 height 16
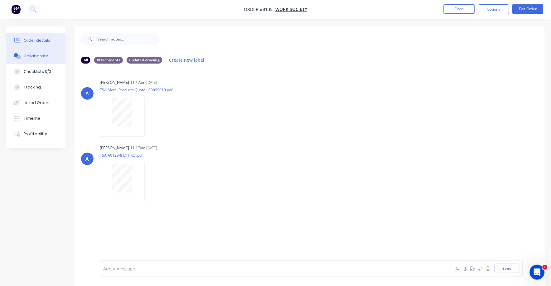
click at [44, 37] on button "Order details" at bounding box center [35, 41] width 59 height 16
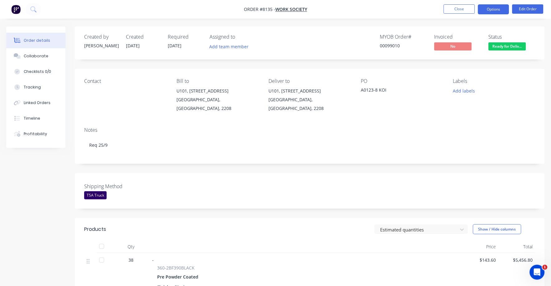
click at [499, 8] on button "Options" at bounding box center [493, 9] width 31 height 10
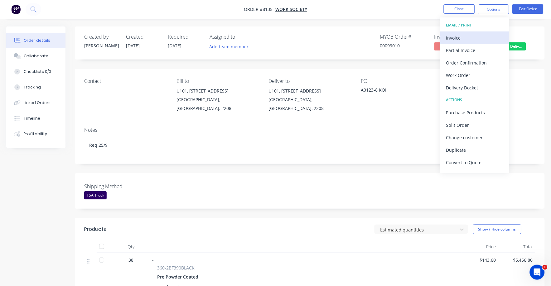
click at [455, 39] on div "Invoice" at bounding box center [474, 37] width 57 height 9
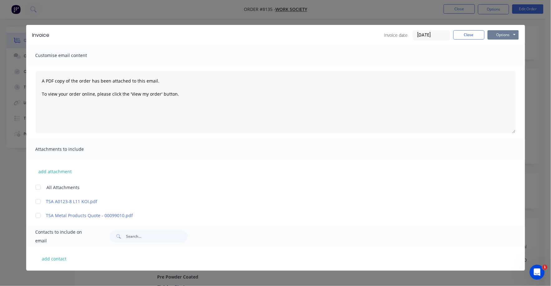
drag, startPoint x: 497, startPoint y: 35, endPoint x: 497, endPoint y: 38, distance: 3.8
click at [497, 35] on button "Options" at bounding box center [503, 34] width 31 height 9
click at [496, 59] on button "Print" at bounding box center [508, 56] width 40 height 10
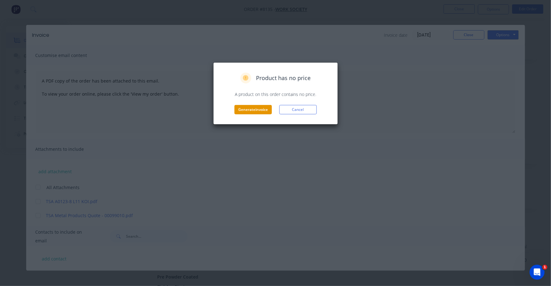
drag, startPoint x: 241, startPoint y: 113, endPoint x: 245, endPoint y: 110, distance: 4.3
click at [245, 110] on button "Generate invoice" at bounding box center [253, 109] width 37 height 9
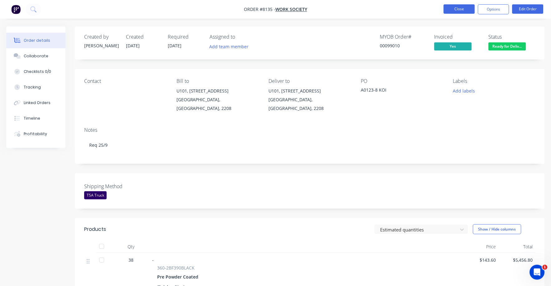
click at [461, 10] on button "Close" at bounding box center [459, 8] width 31 height 9
